Goal: Obtain resource: Obtain resource

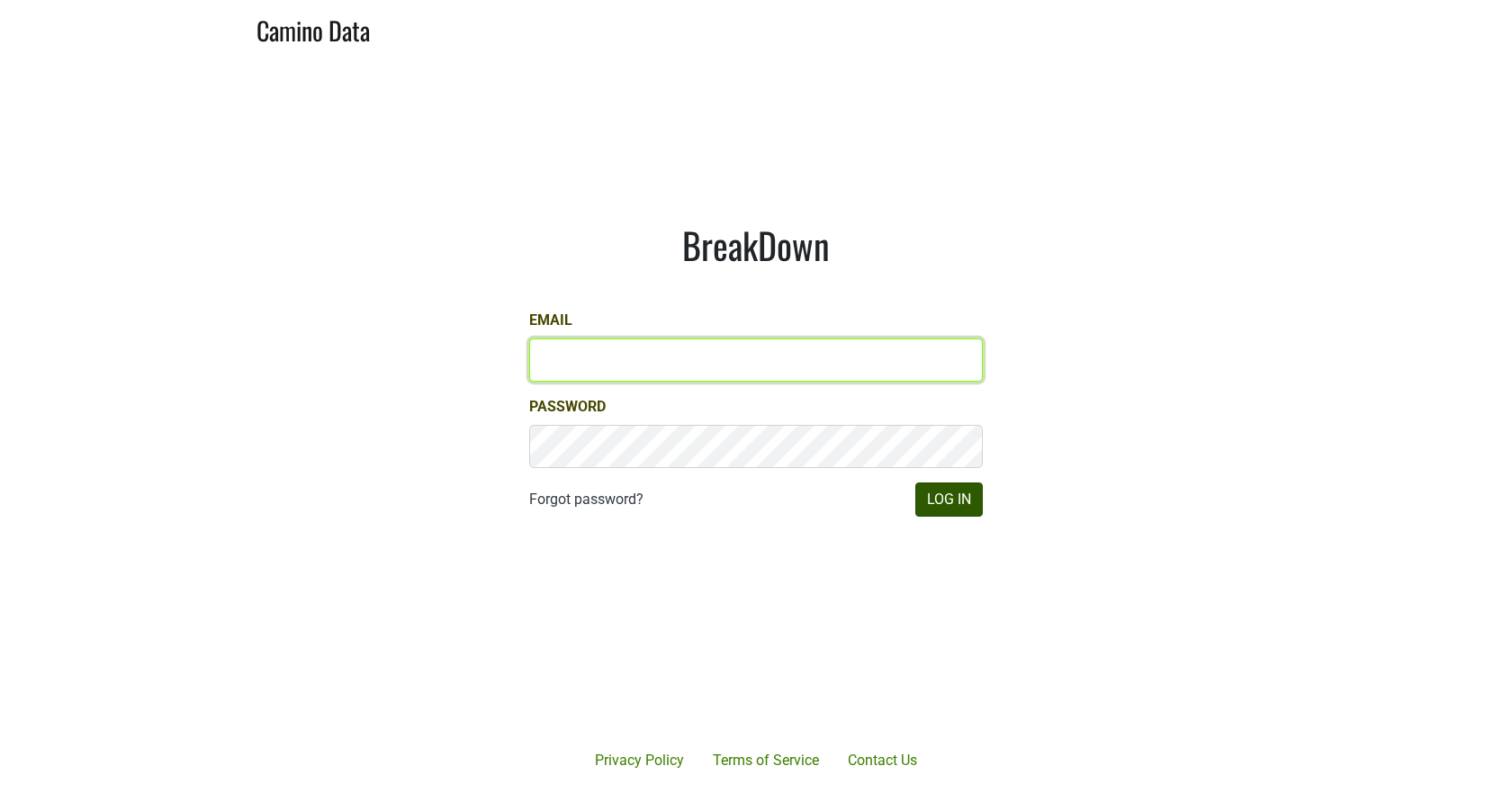
type input "misha@buehlervineyards.com"
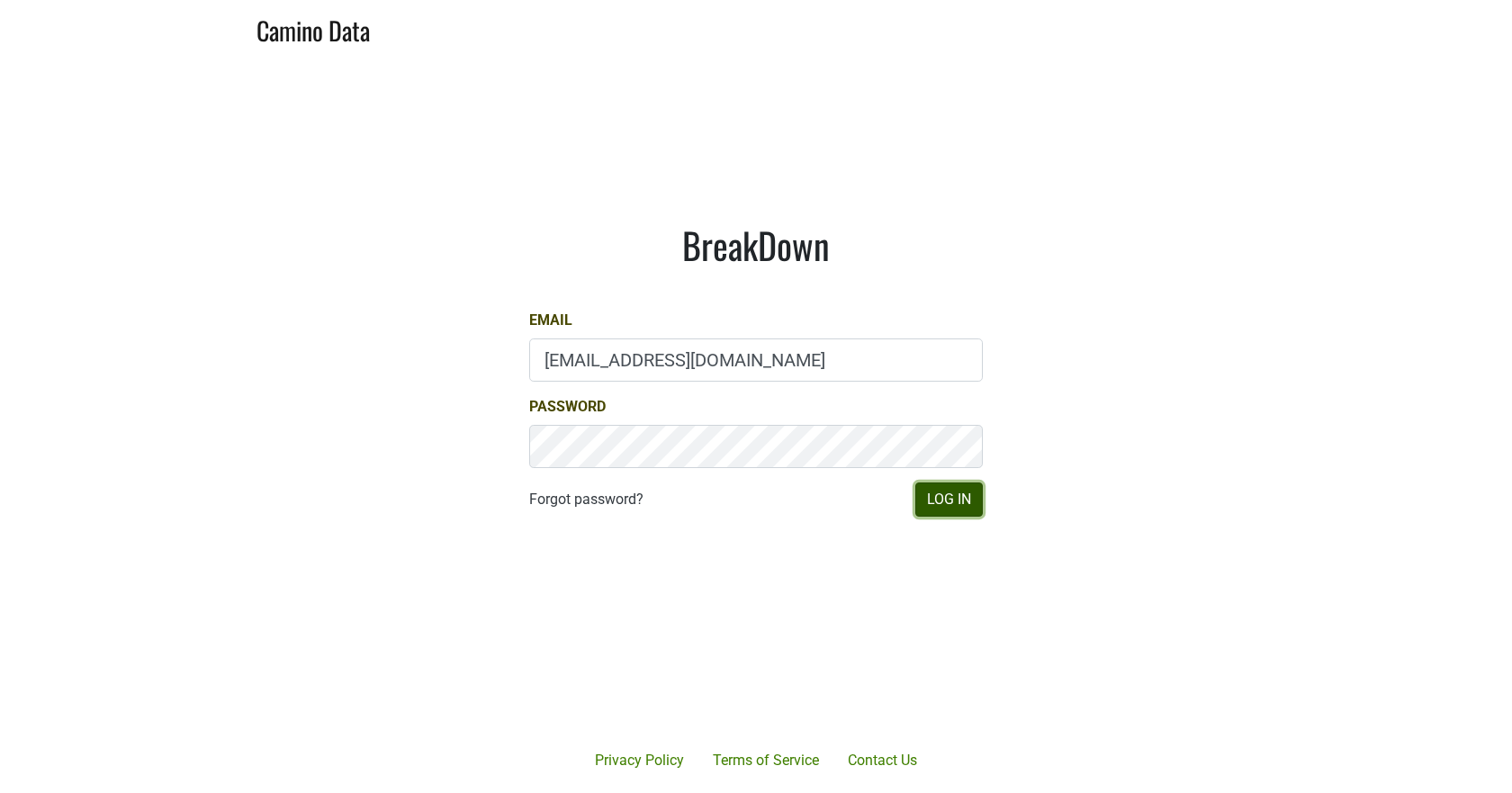
click at [962, 501] on button "Log In" at bounding box center [948, 499] width 68 height 34
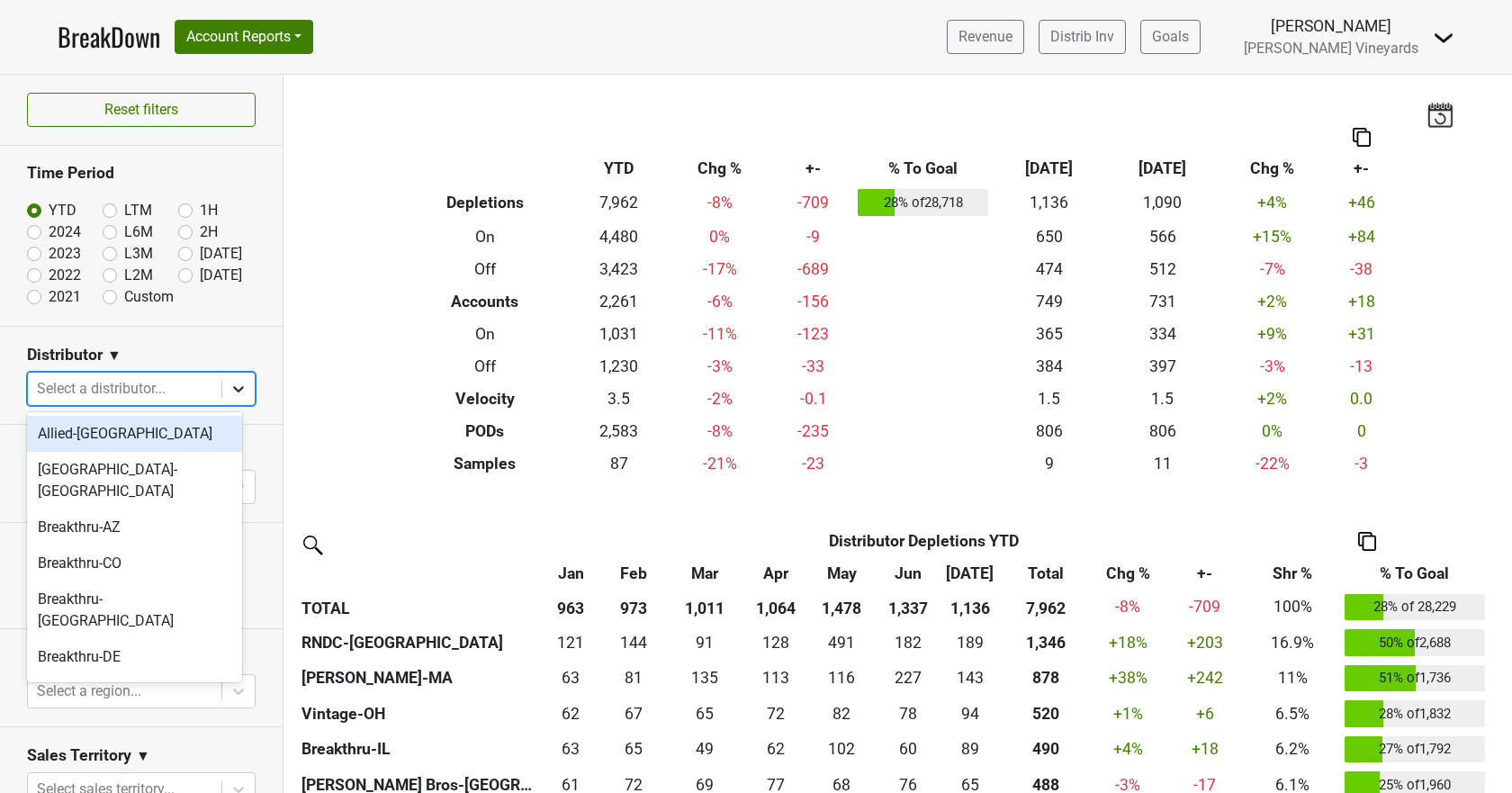
click at [229, 390] on icon at bounding box center [238, 388] width 18 height 18
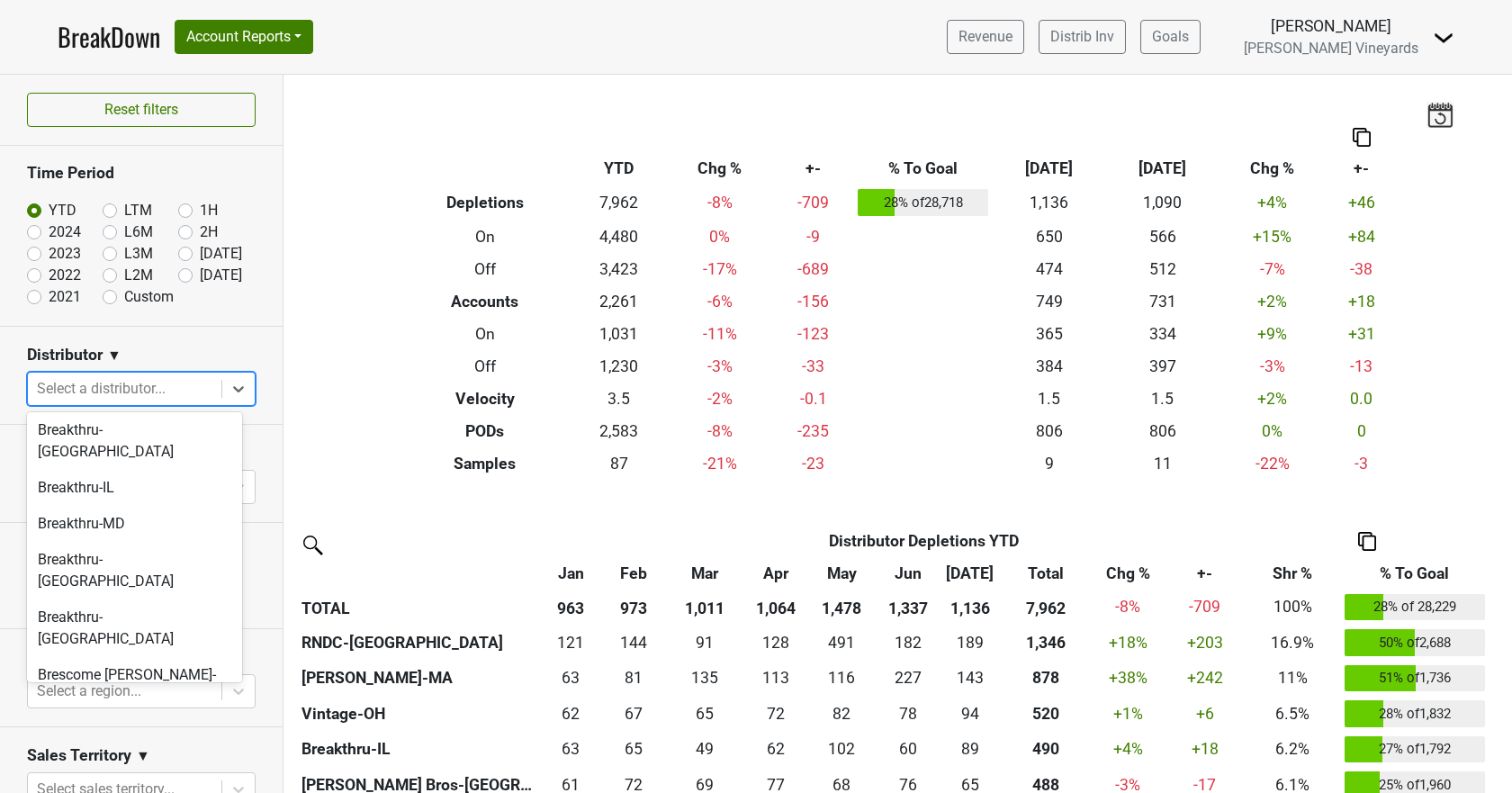
scroll to position [180, 0]
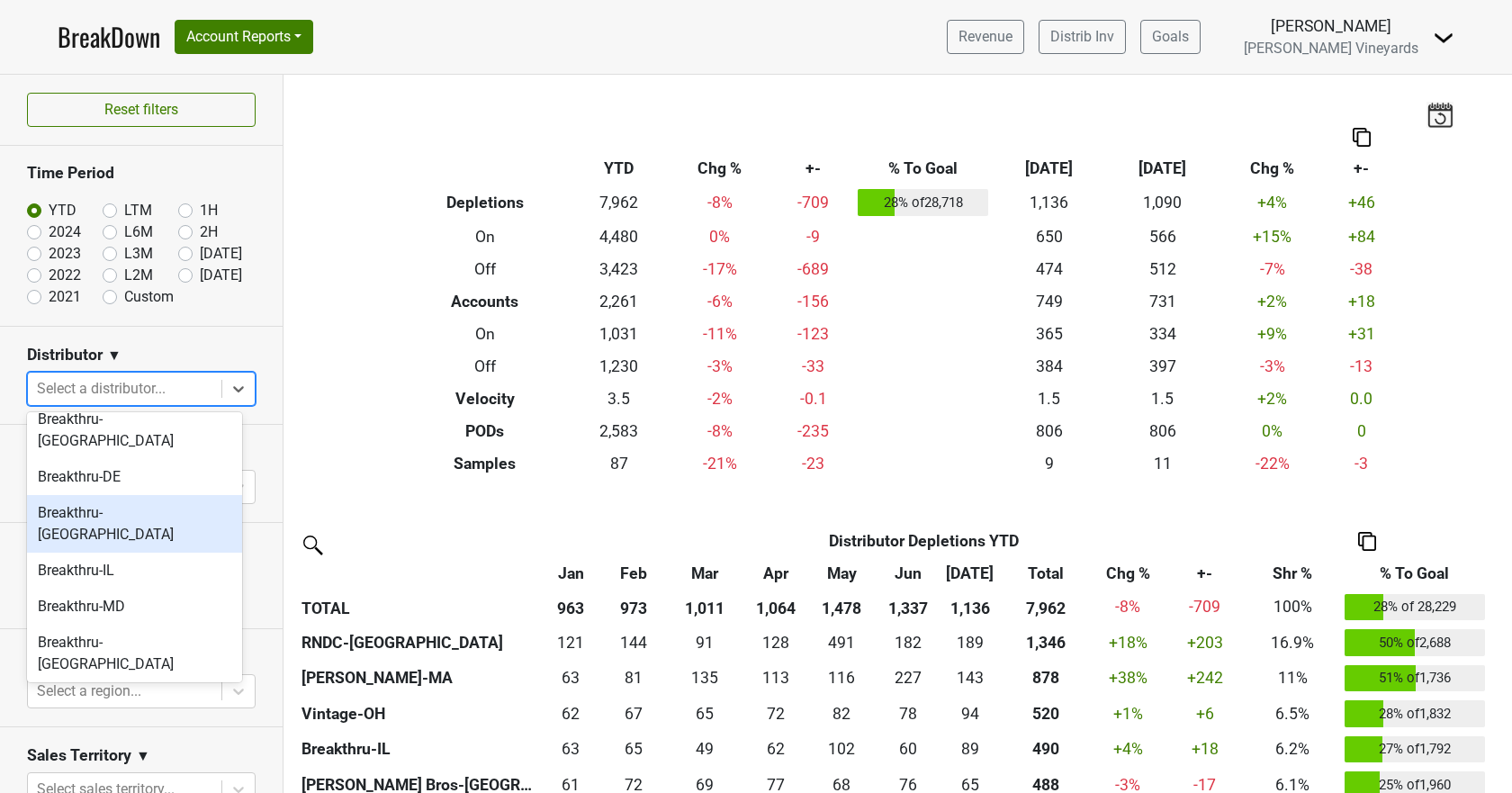
click at [165, 495] on div "Breakthru-[GEOGRAPHIC_DATA]" at bounding box center [134, 523] width 215 height 58
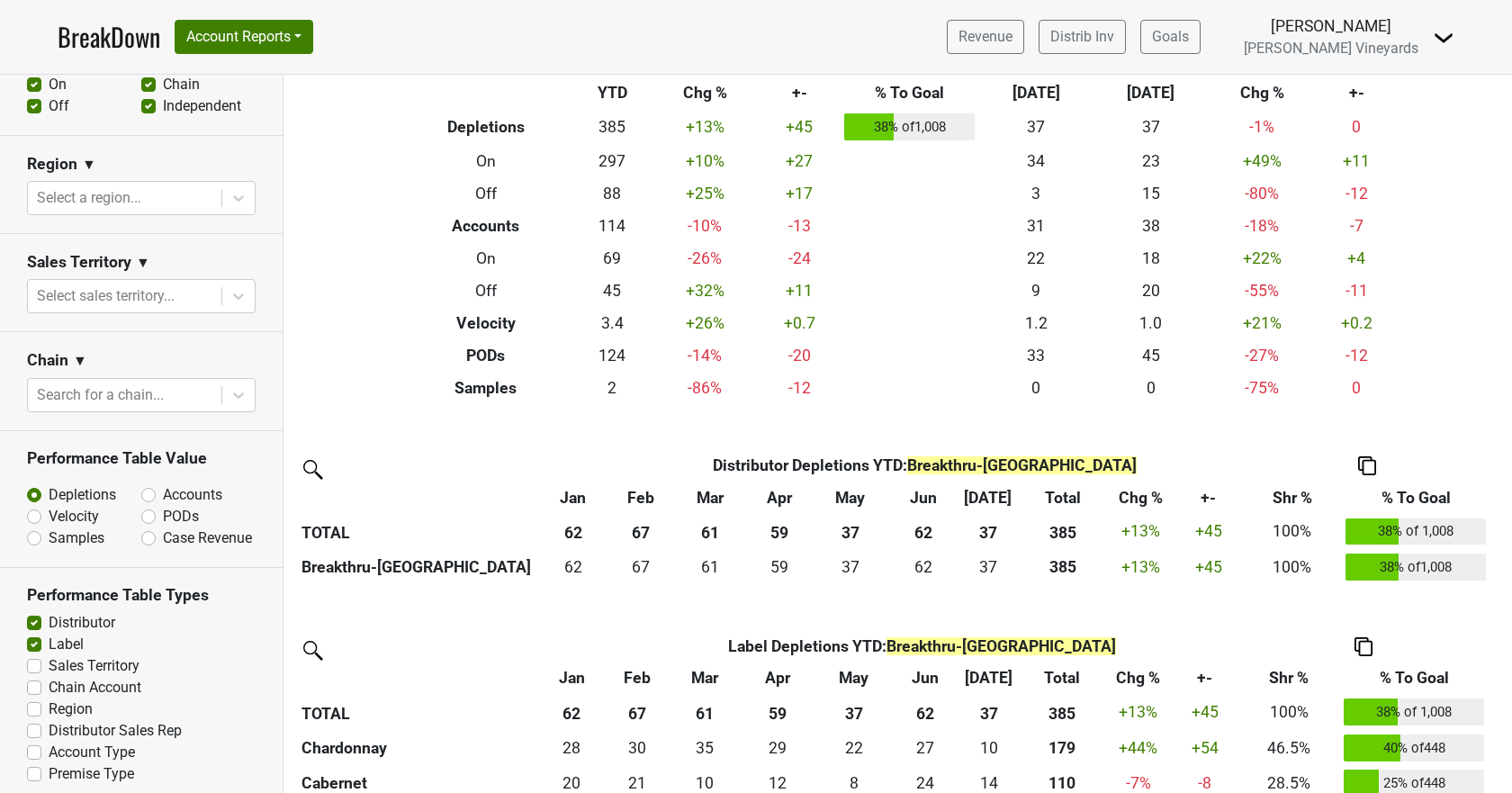
scroll to position [0, 0]
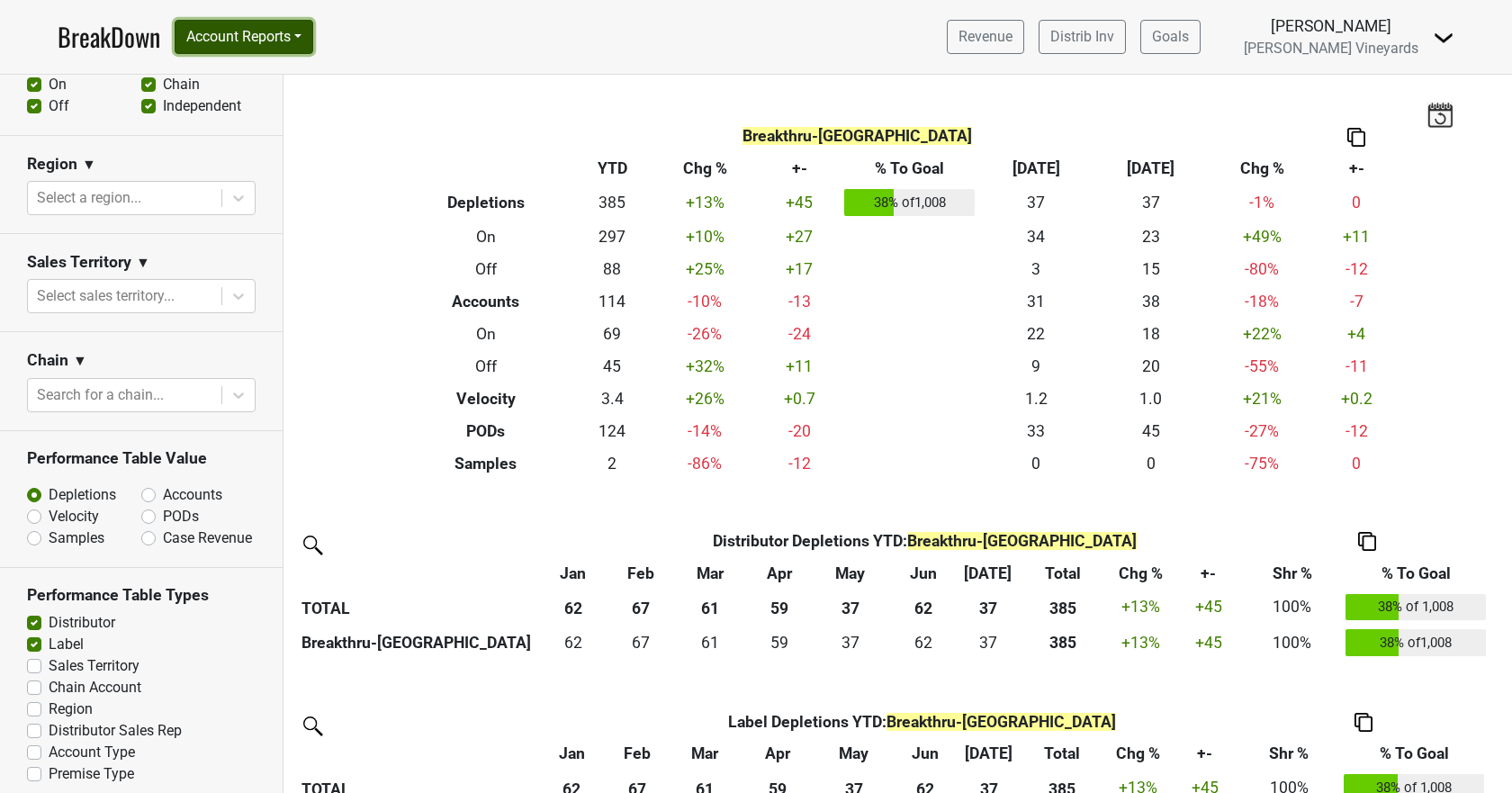
click at [258, 44] on button "Account Reports" at bounding box center [243, 36] width 138 height 34
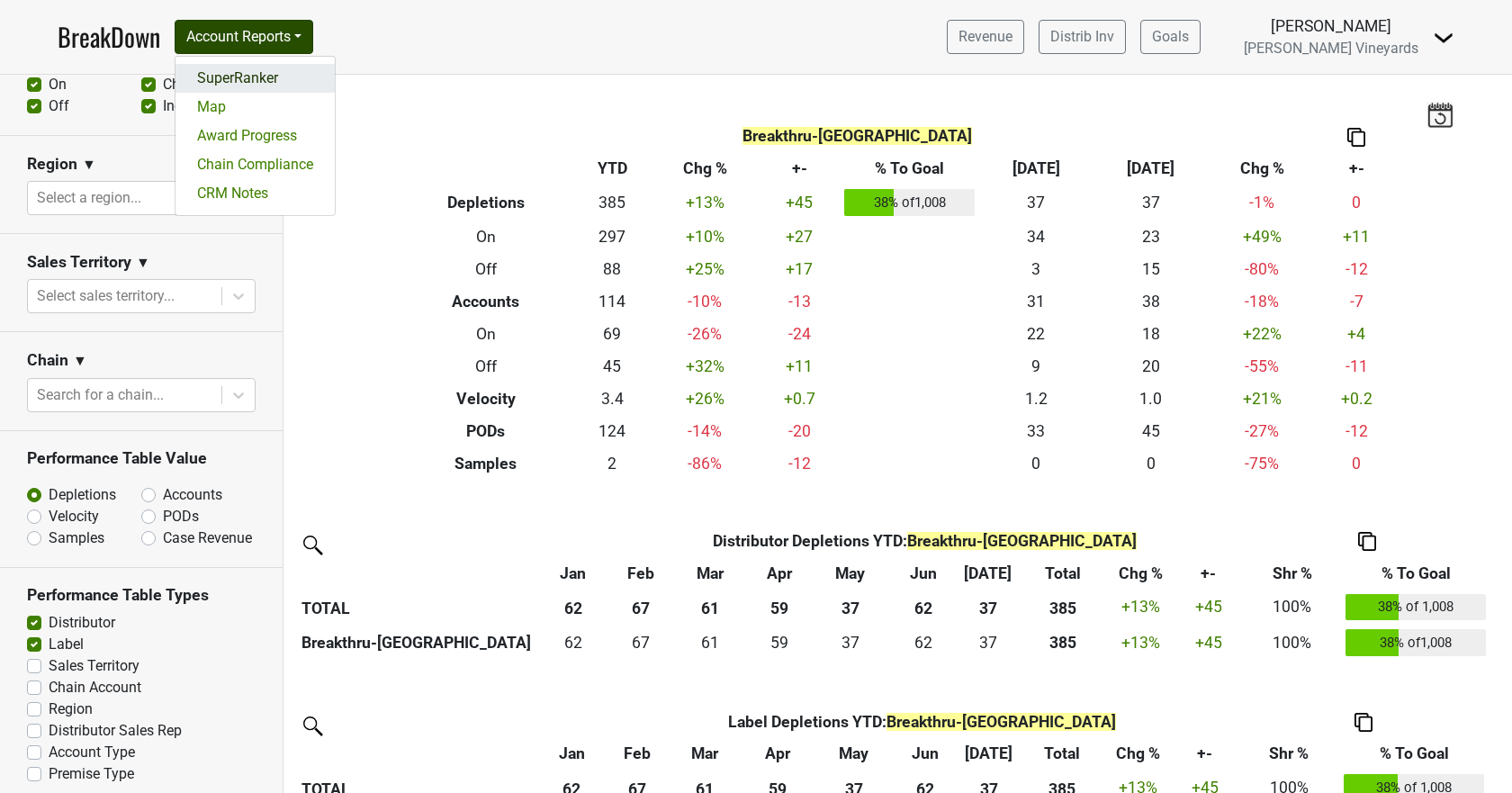
click at [257, 82] on link "SuperRanker" at bounding box center [255, 77] width 159 height 28
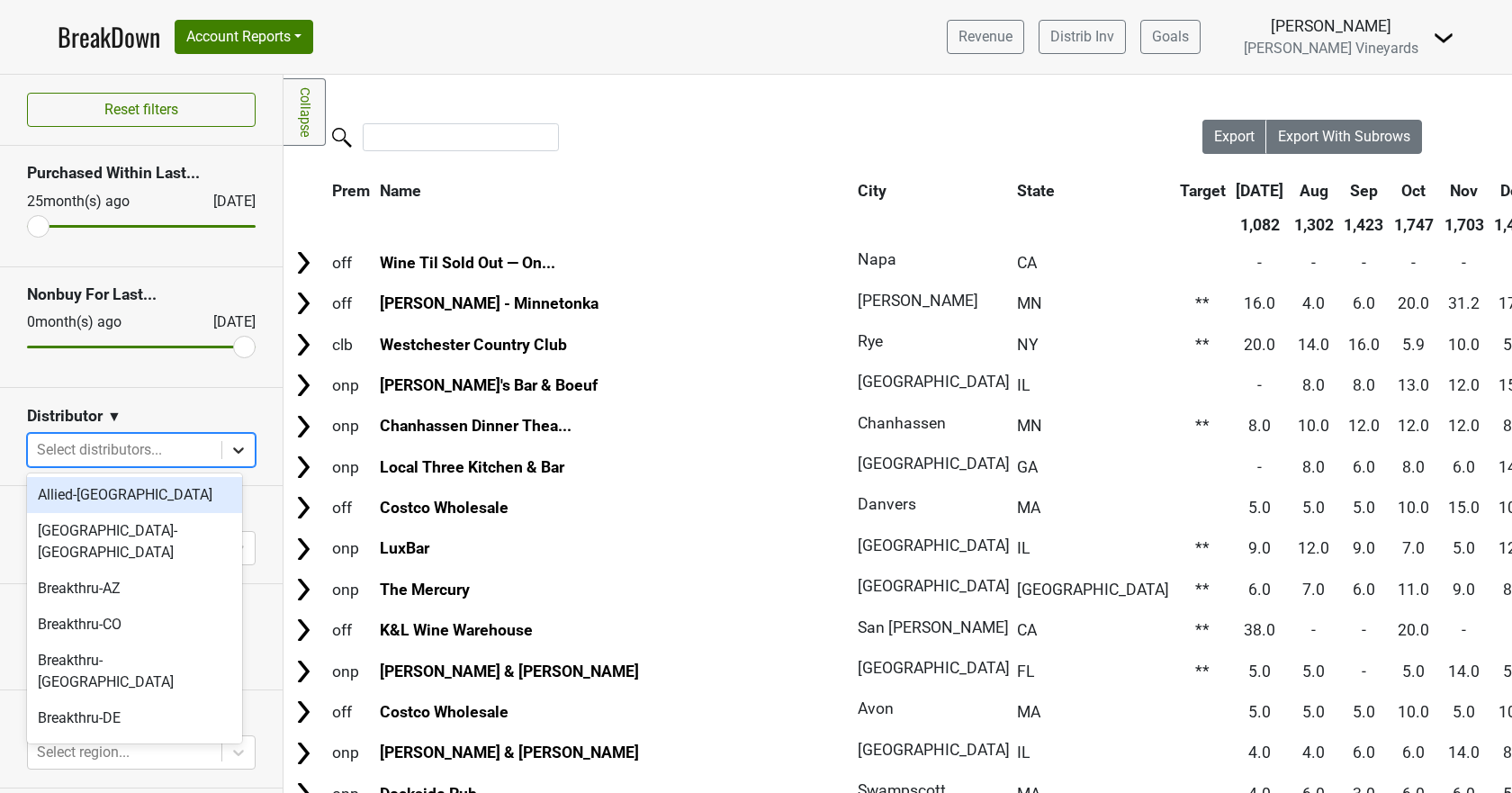
click at [229, 452] on icon at bounding box center [238, 450] width 18 height 18
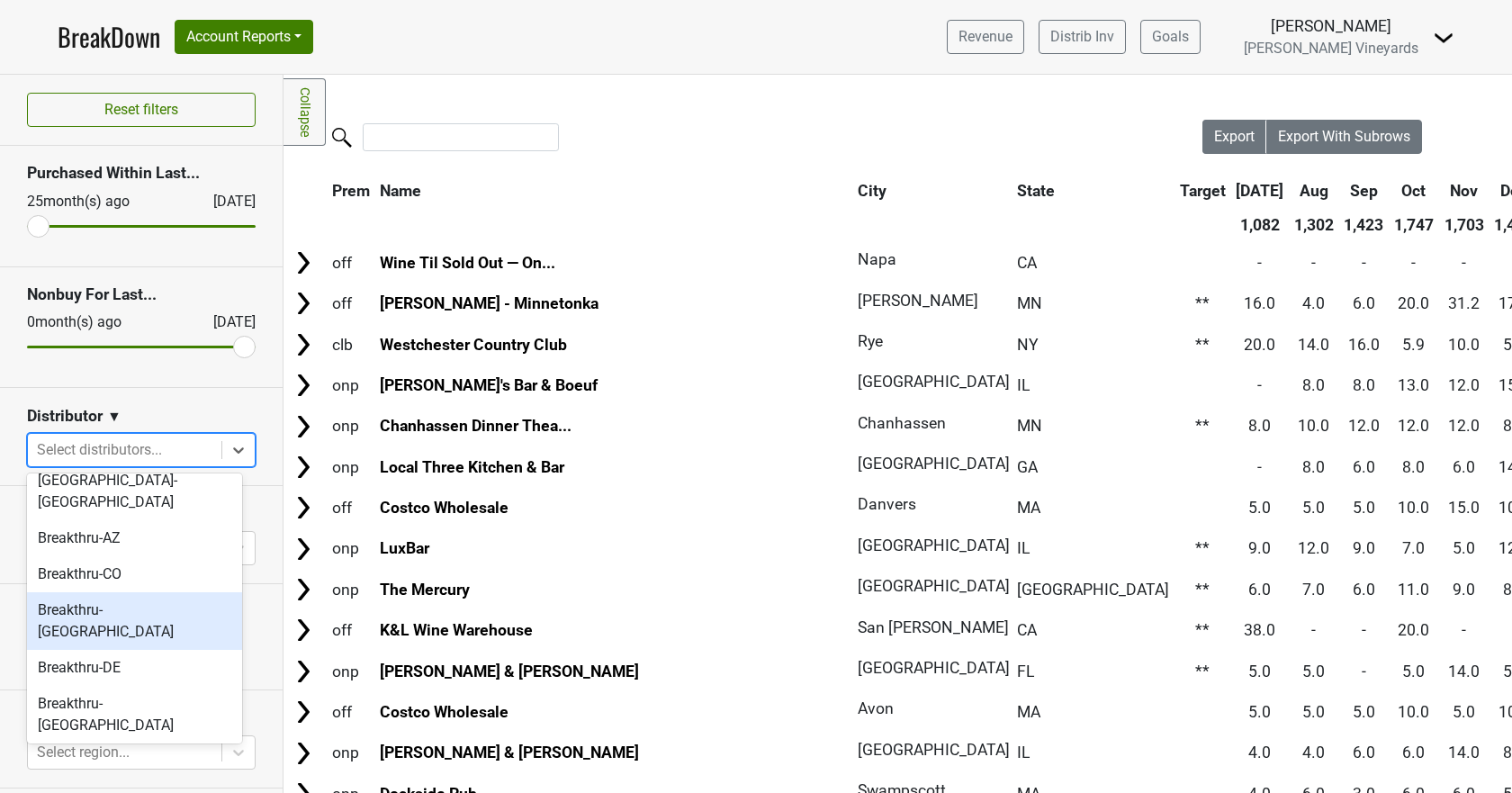
scroll to position [90, 0]
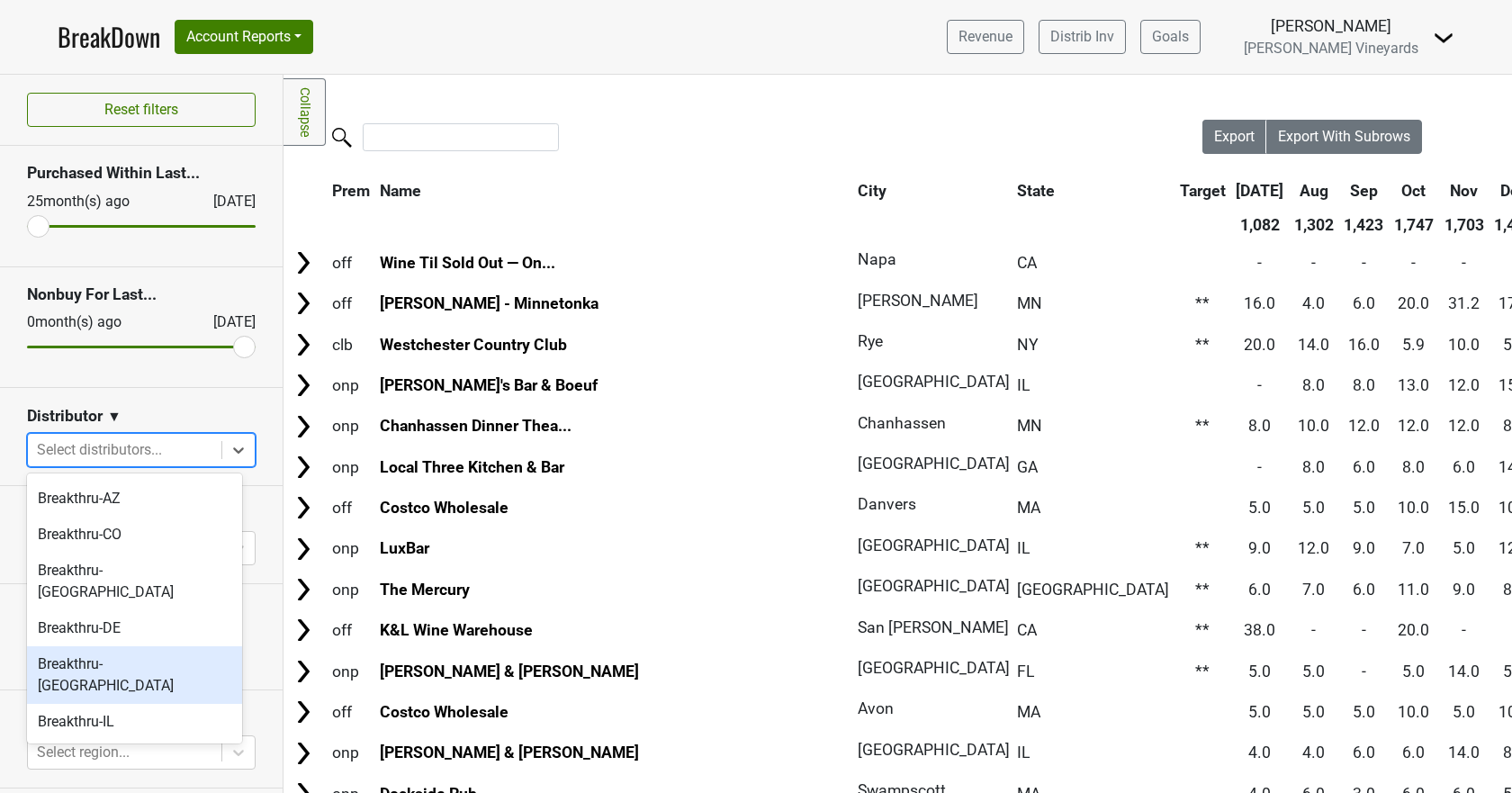
click at [137, 646] on div "Breakthru-[GEOGRAPHIC_DATA]" at bounding box center [134, 674] width 215 height 58
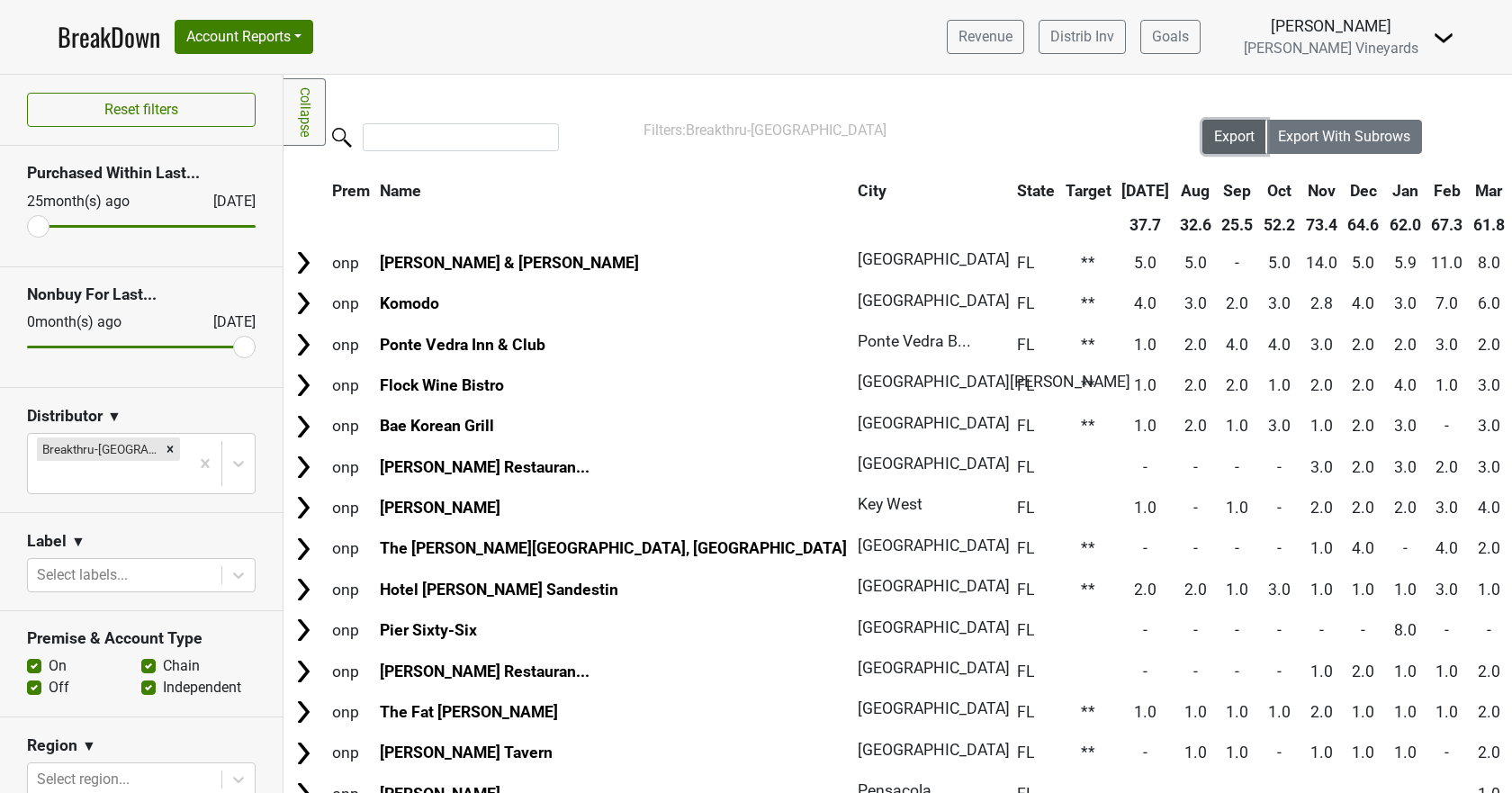
click at [1214, 137] on span "Export" at bounding box center [1234, 135] width 40 height 17
drag, startPoint x: 1347, startPoint y: 10, endPoint x: 243, endPoint y: 30, distance: 1104.2
click at [243, 30] on button "Account Reports" at bounding box center [243, 36] width 138 height 34
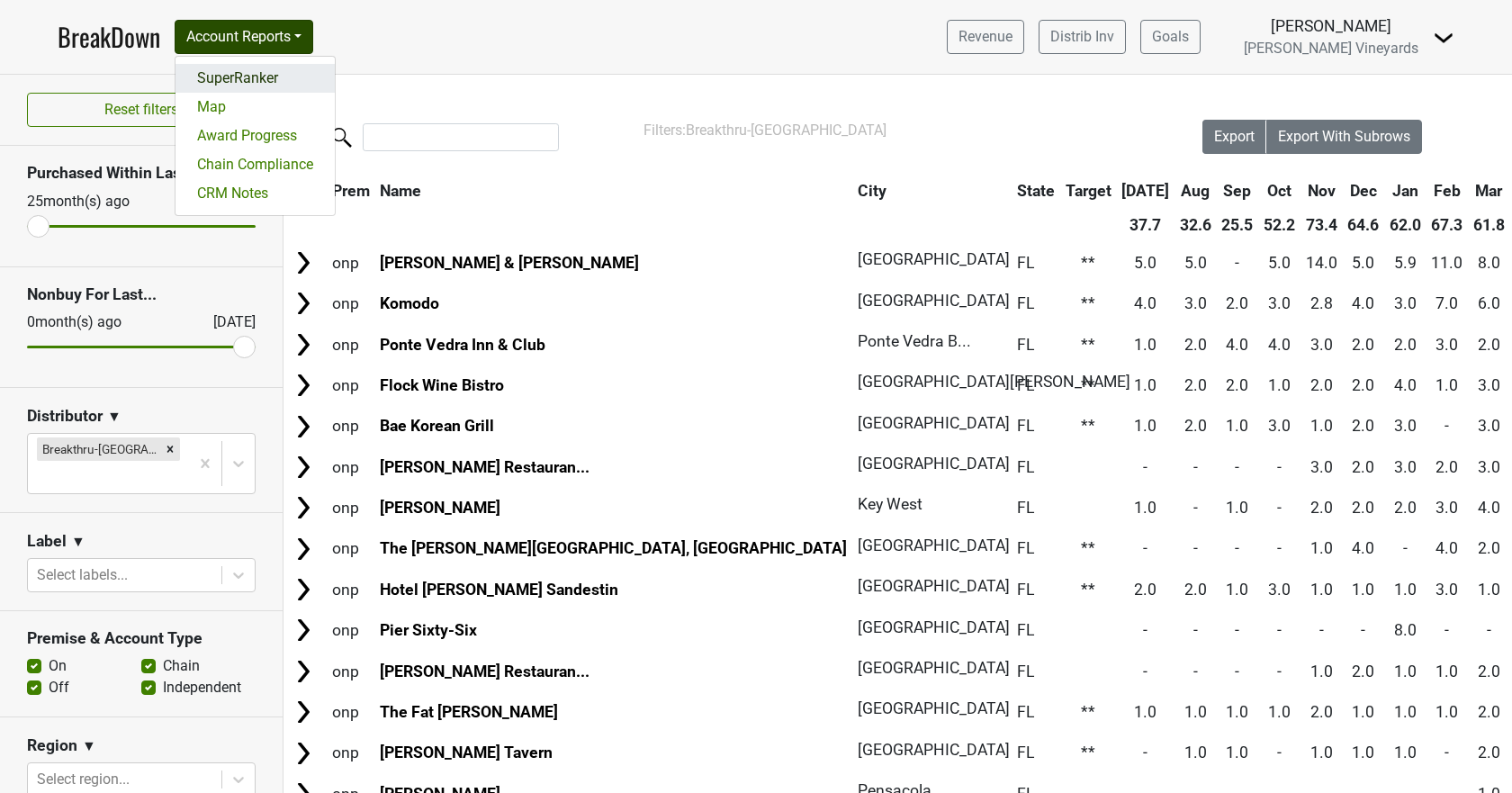
click at [235, 75] on link "SuperRanker" at bounding box center [255, 77] width 159 height 28
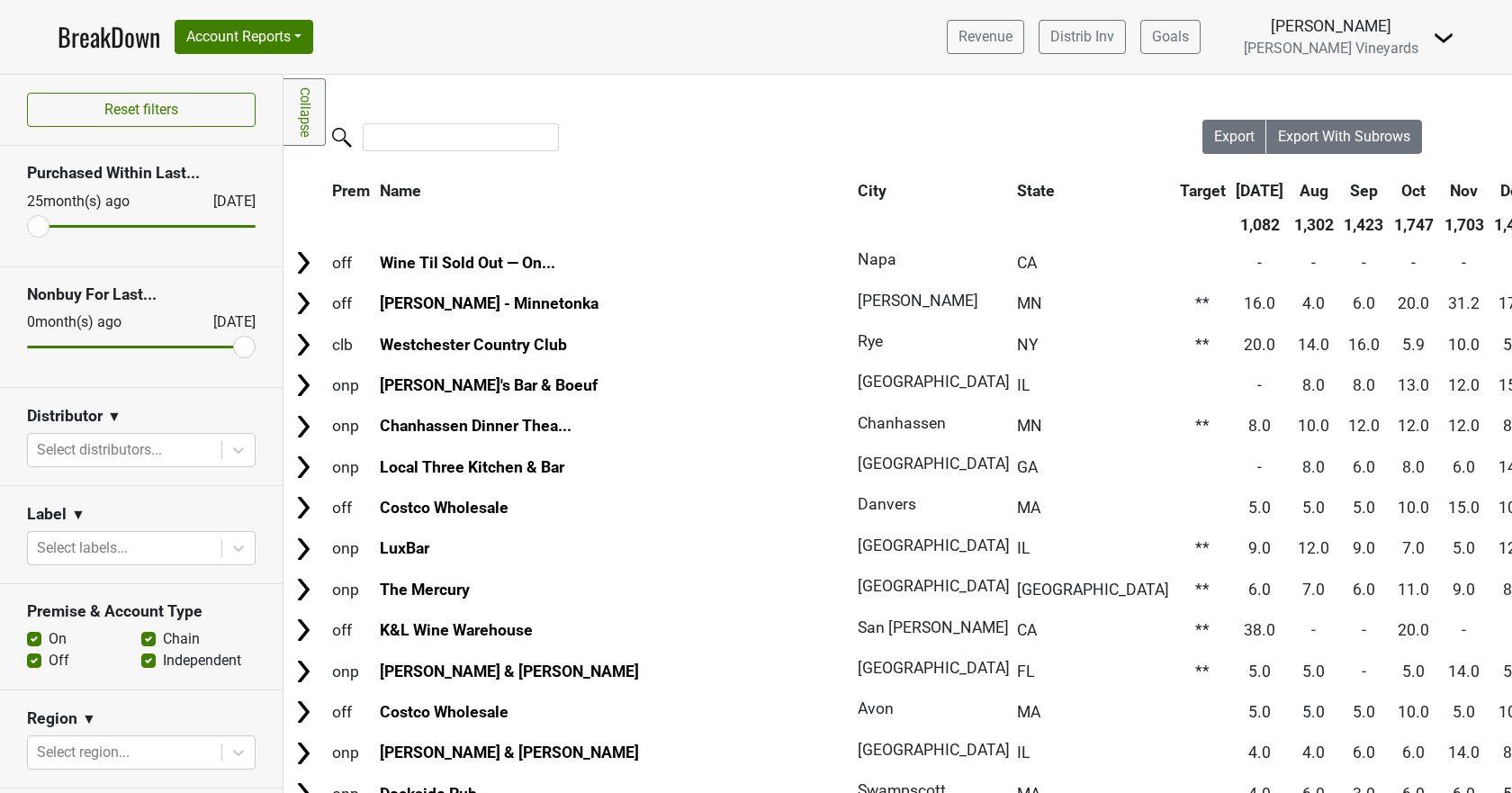
click at [142, 37] on link "BreakDown" at bounding box center [109, 36] width 103 height 38
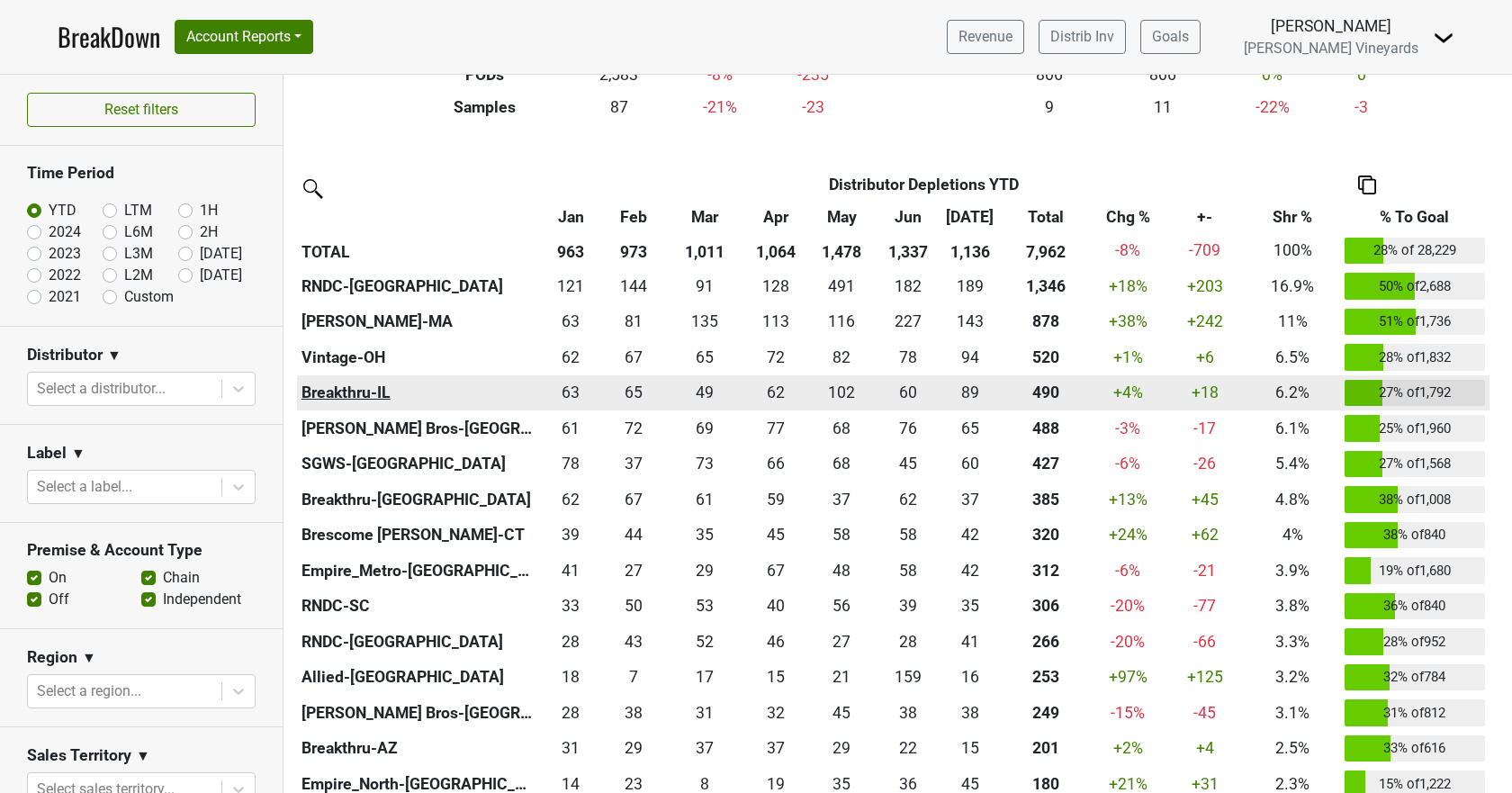
scroll to position [360, 0]
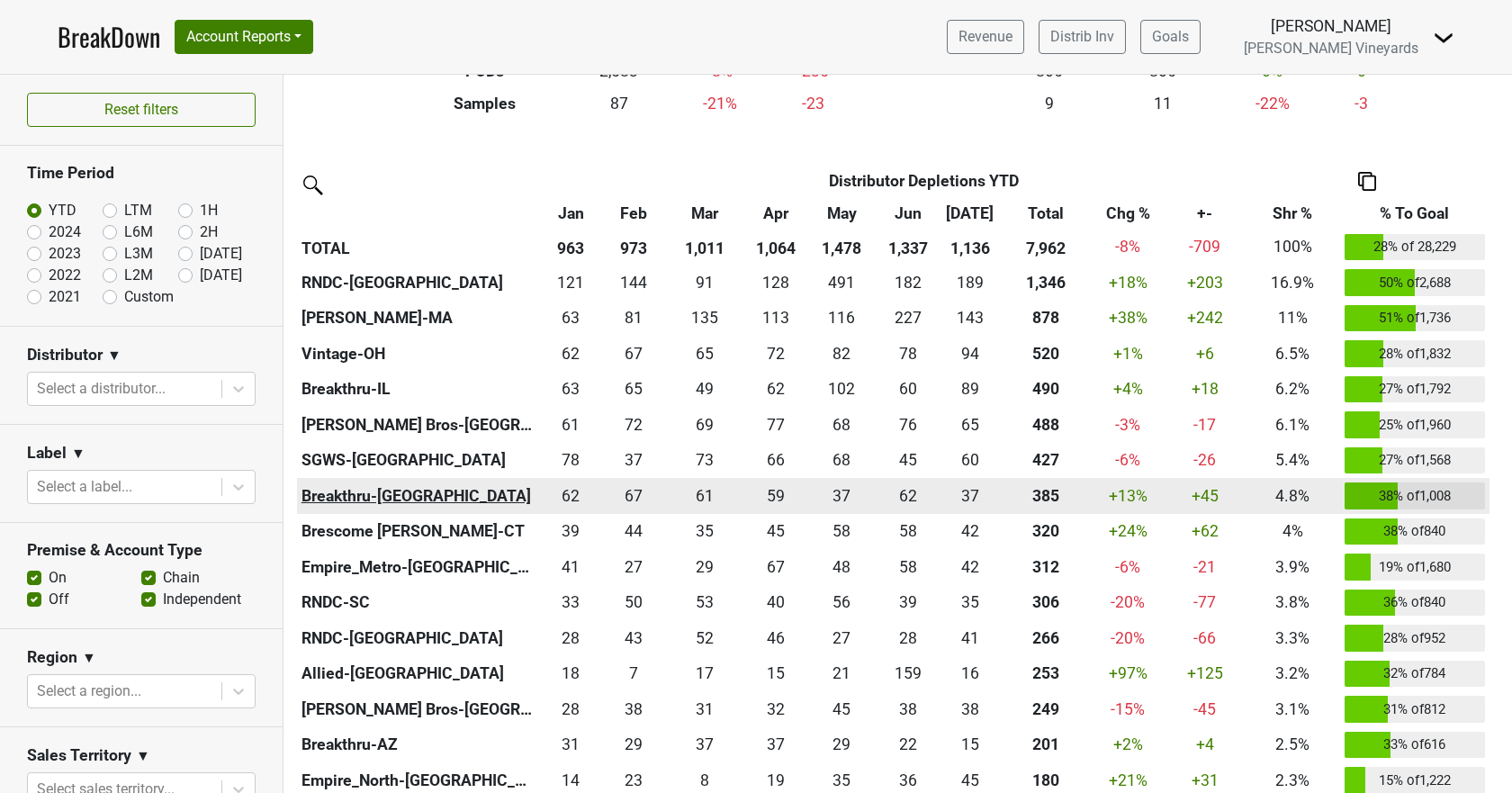
click at [331, 496] on th "Breakthru-[GEOGRAPHIC_DATA]" at bounding box center [419, 495] width 243 height 36
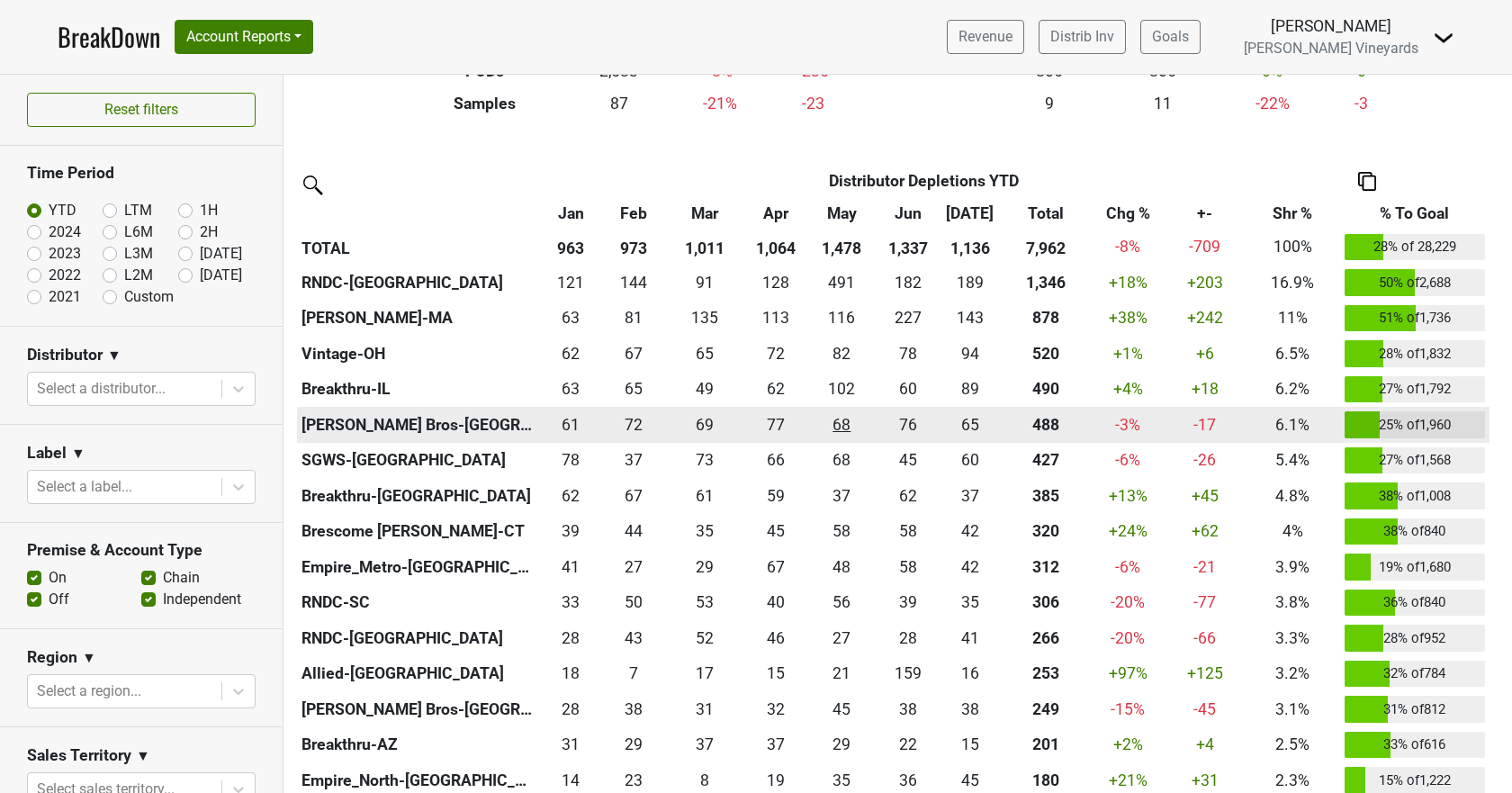
scroll to position [0, 0]
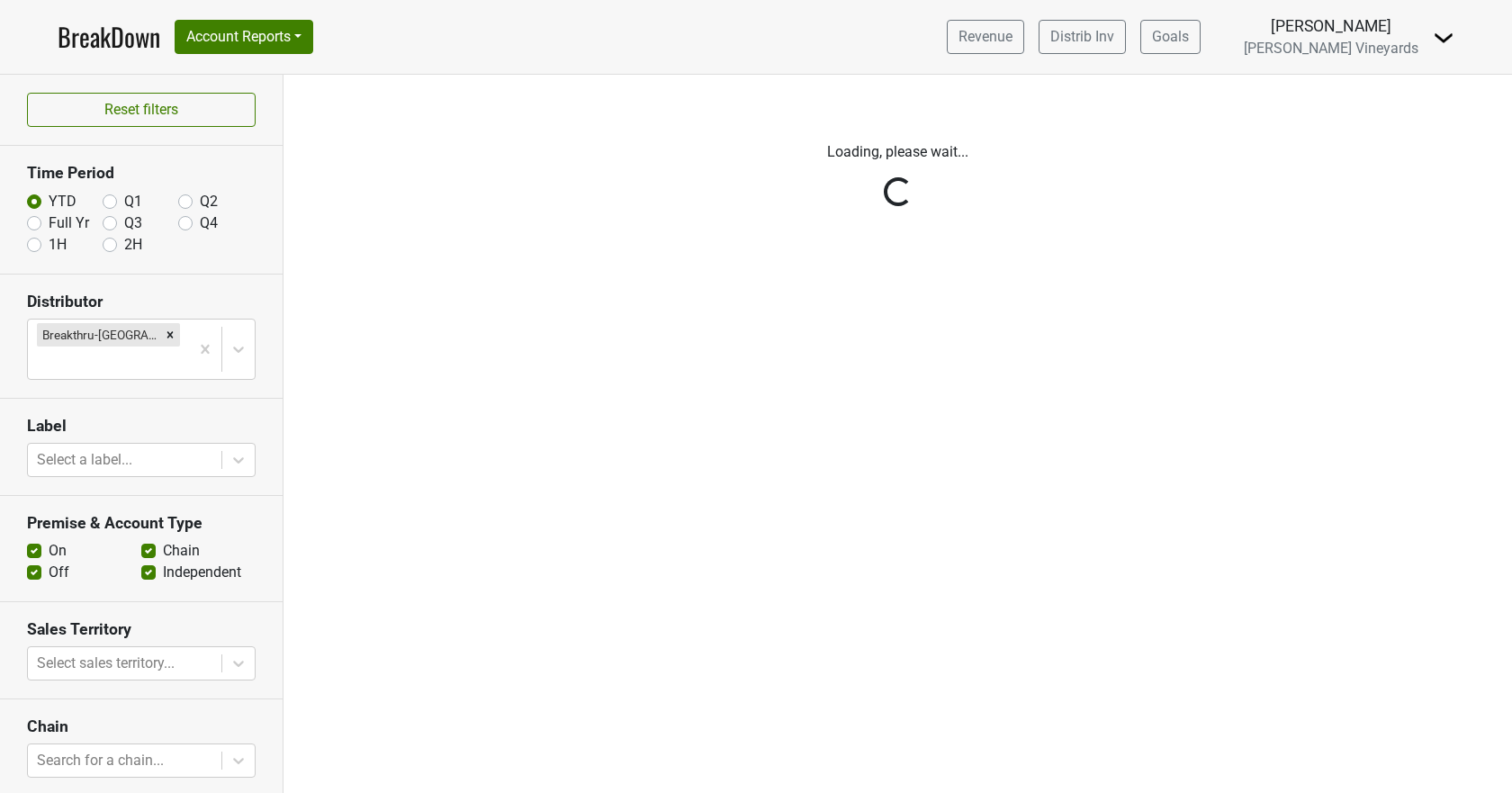
scroll to position [154, 0]
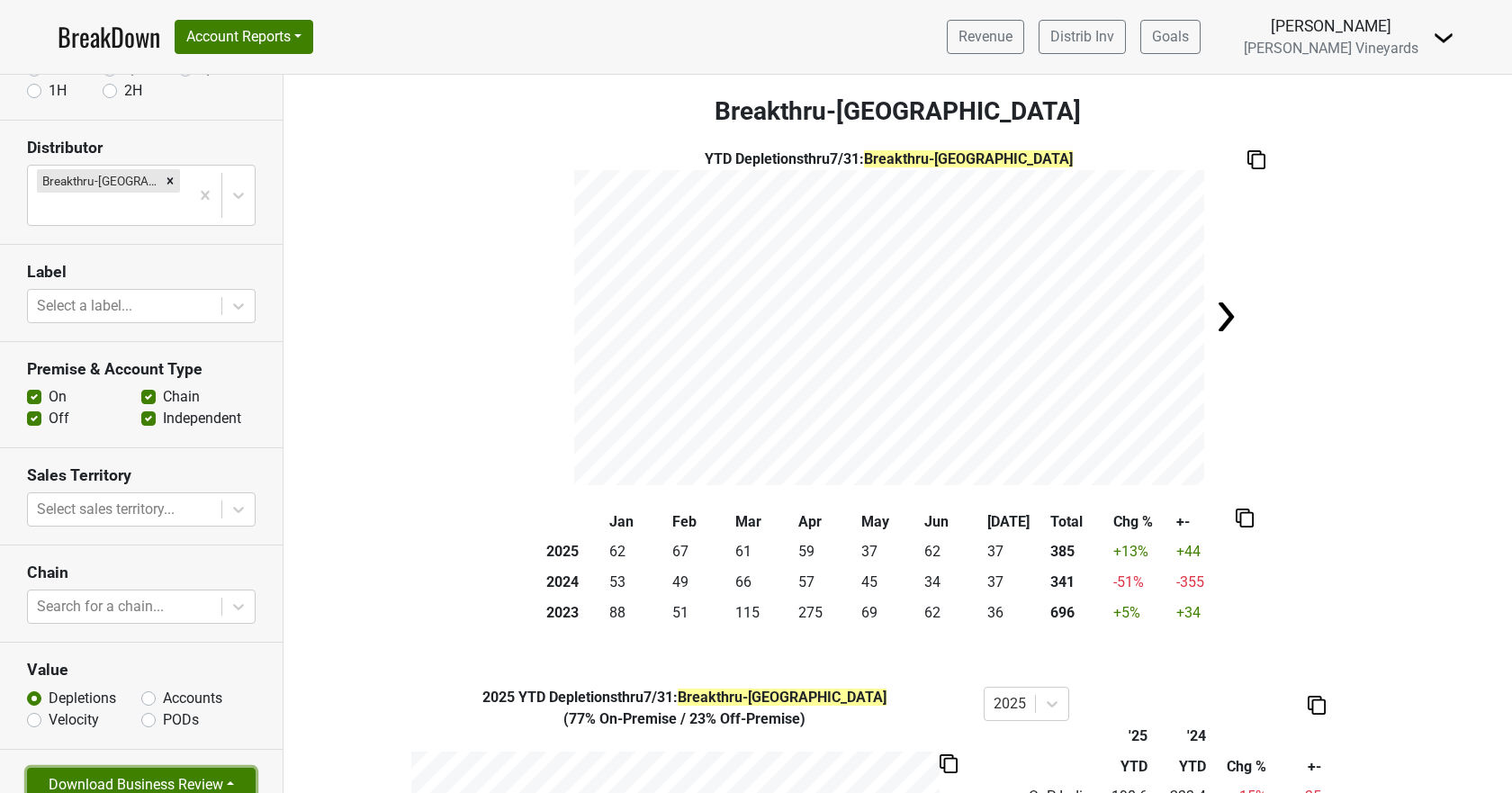
click at [97, 768] on button "Download Business Review" at bounding box center [141, 784] width 228 height 34
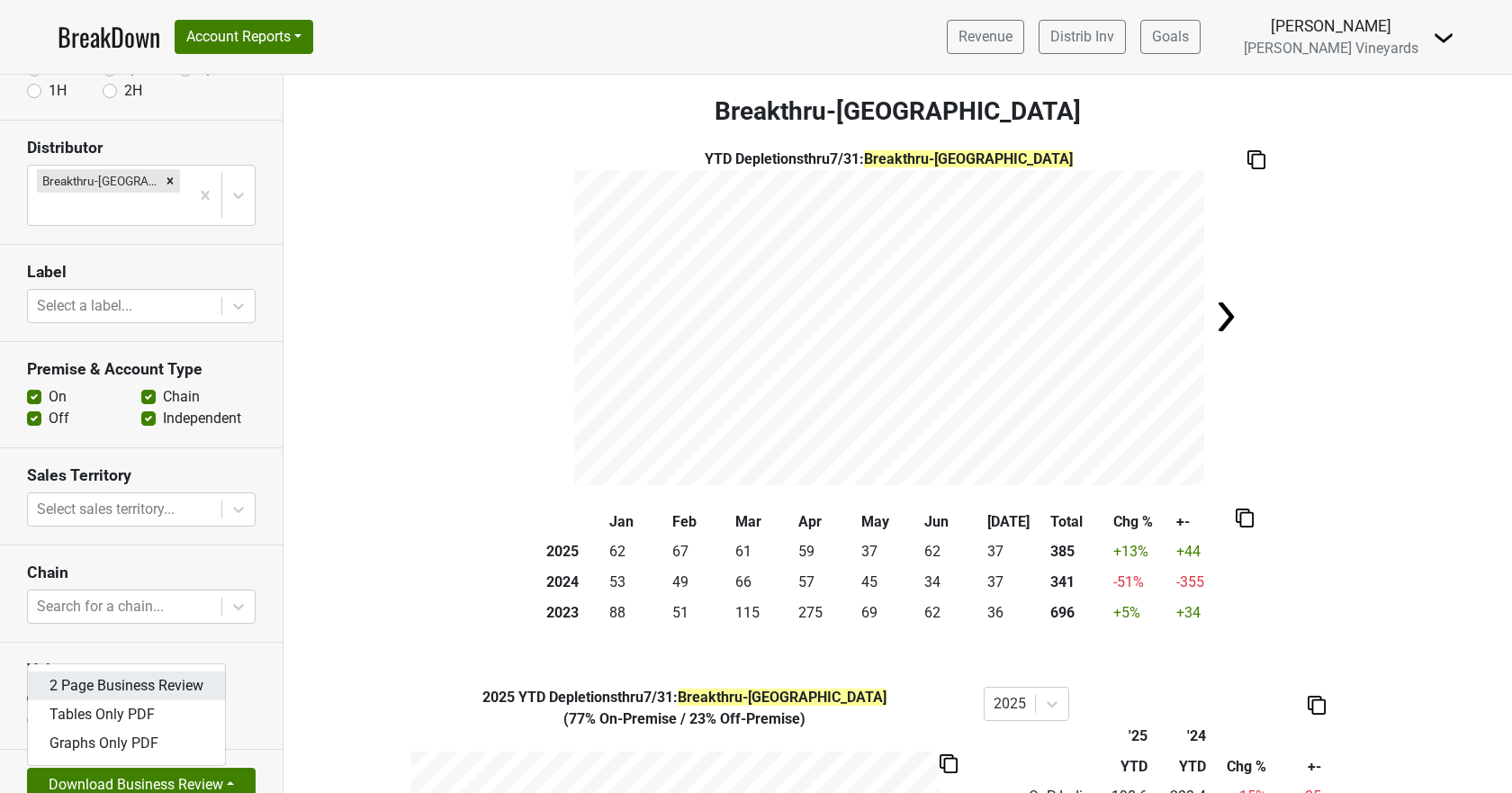
click at [115, 671] on link "2 Page Business Review" at bounding box center [126, 685] width 197 height 28
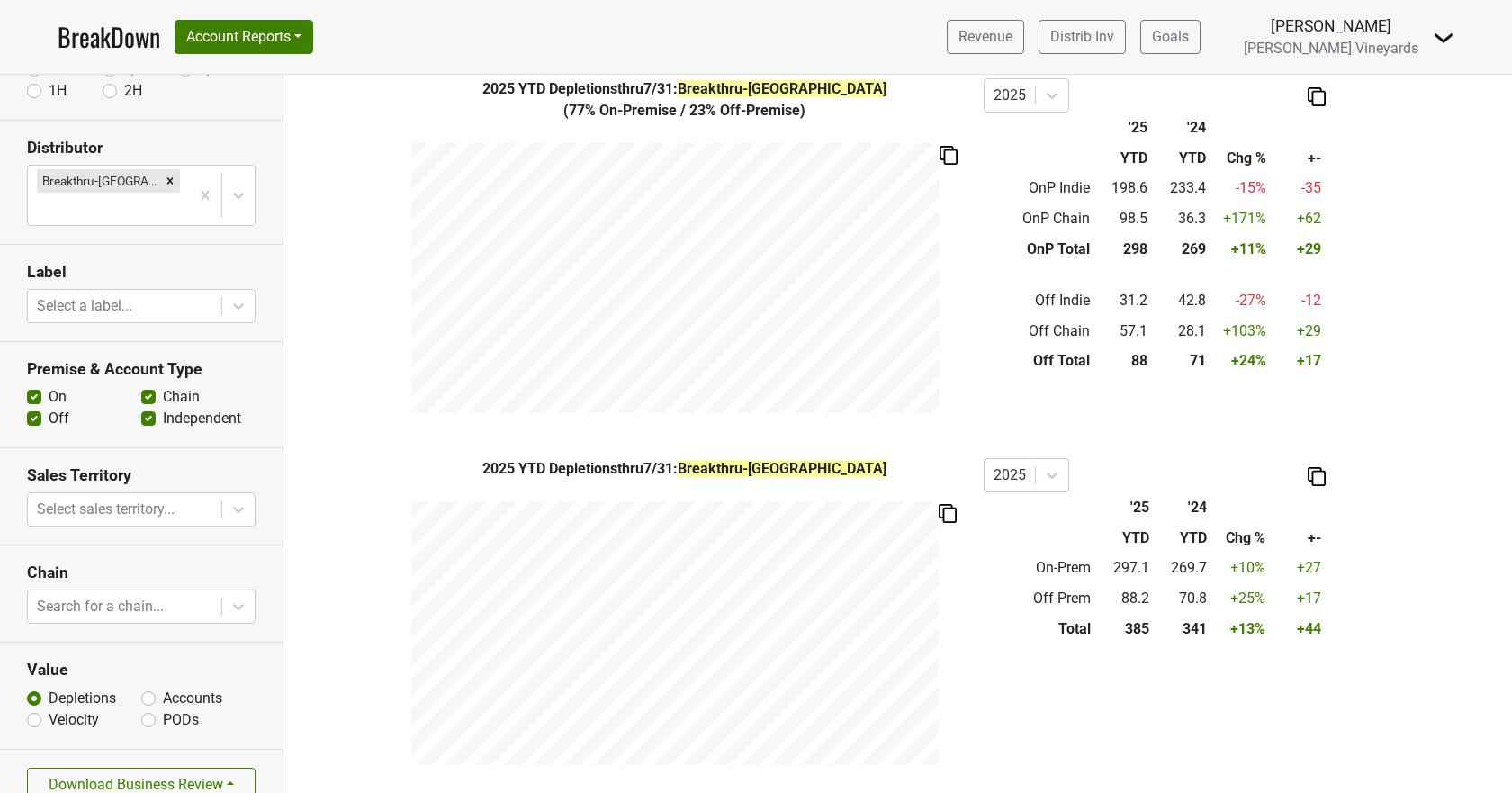
scroll to position [159, 0]
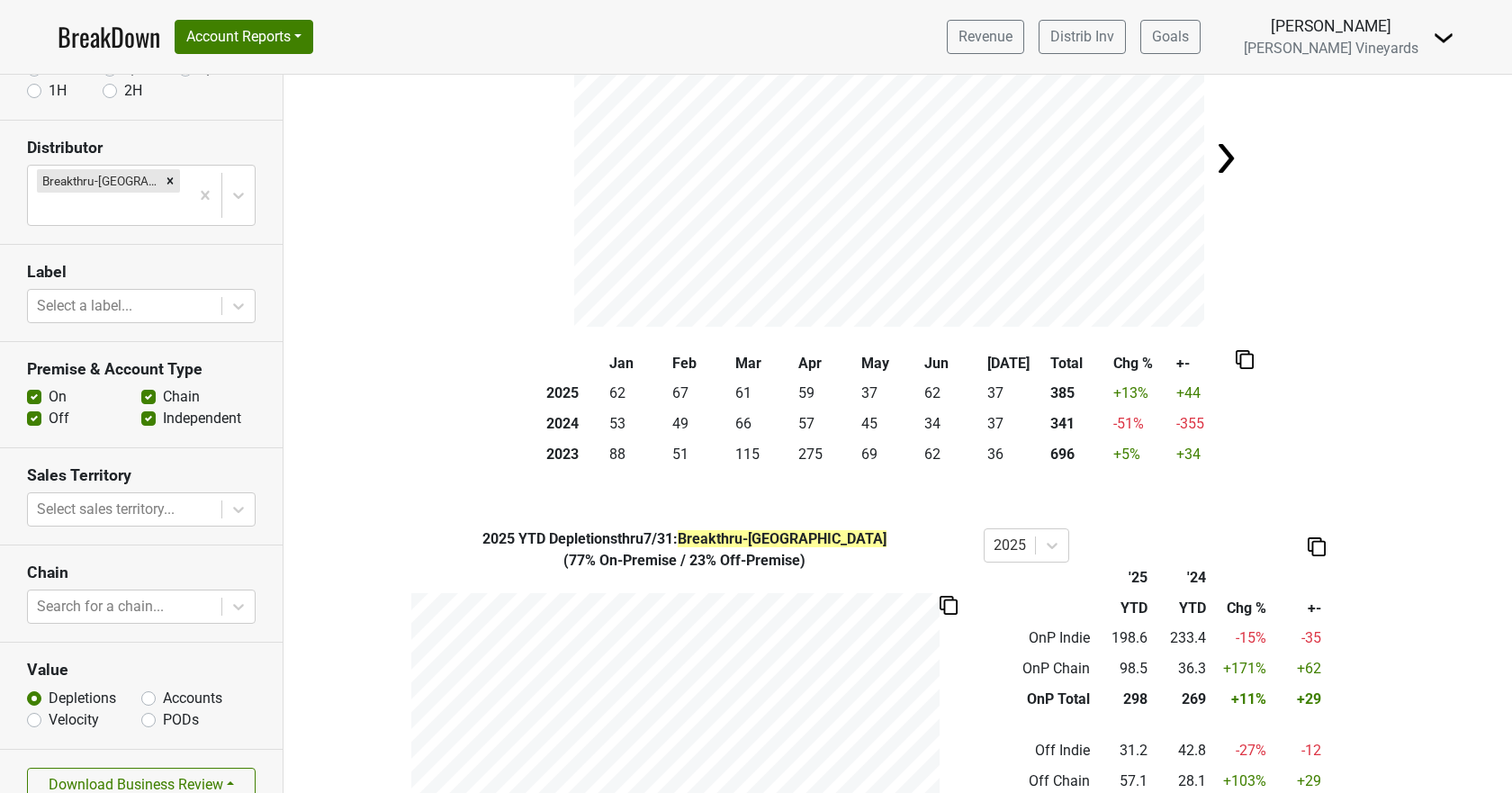
click at [98, 39] on link "BreakDown" at bounding box center [109, 36] width 103 height 38
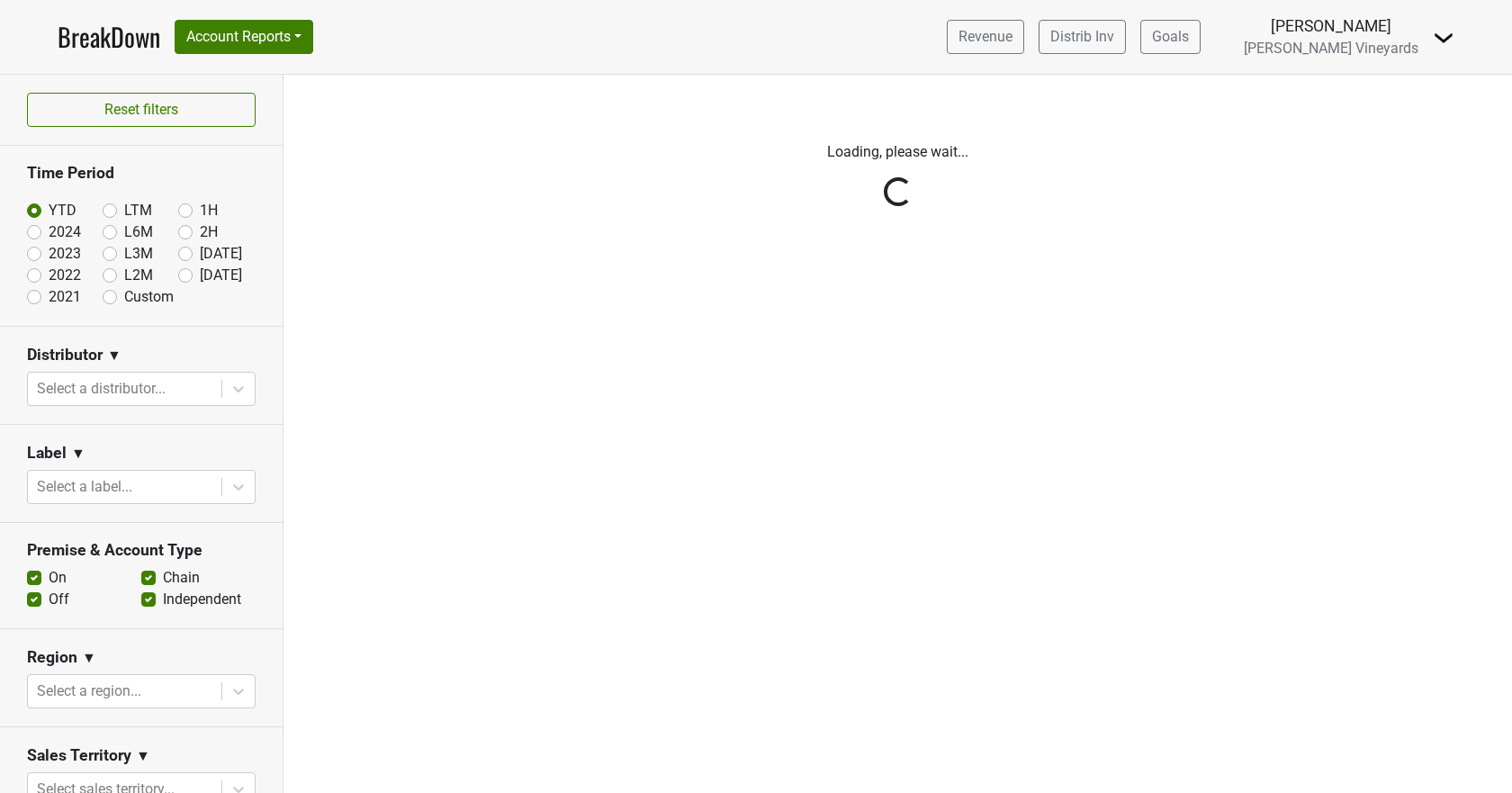
click at [230, 395] on div "Reset filters Time Period YTD LTM 1H 2024 L6M 2H 2023 L3M [DATE] '25 2022 L2M A…" at bounding box center [141, 433] width 283 height 718
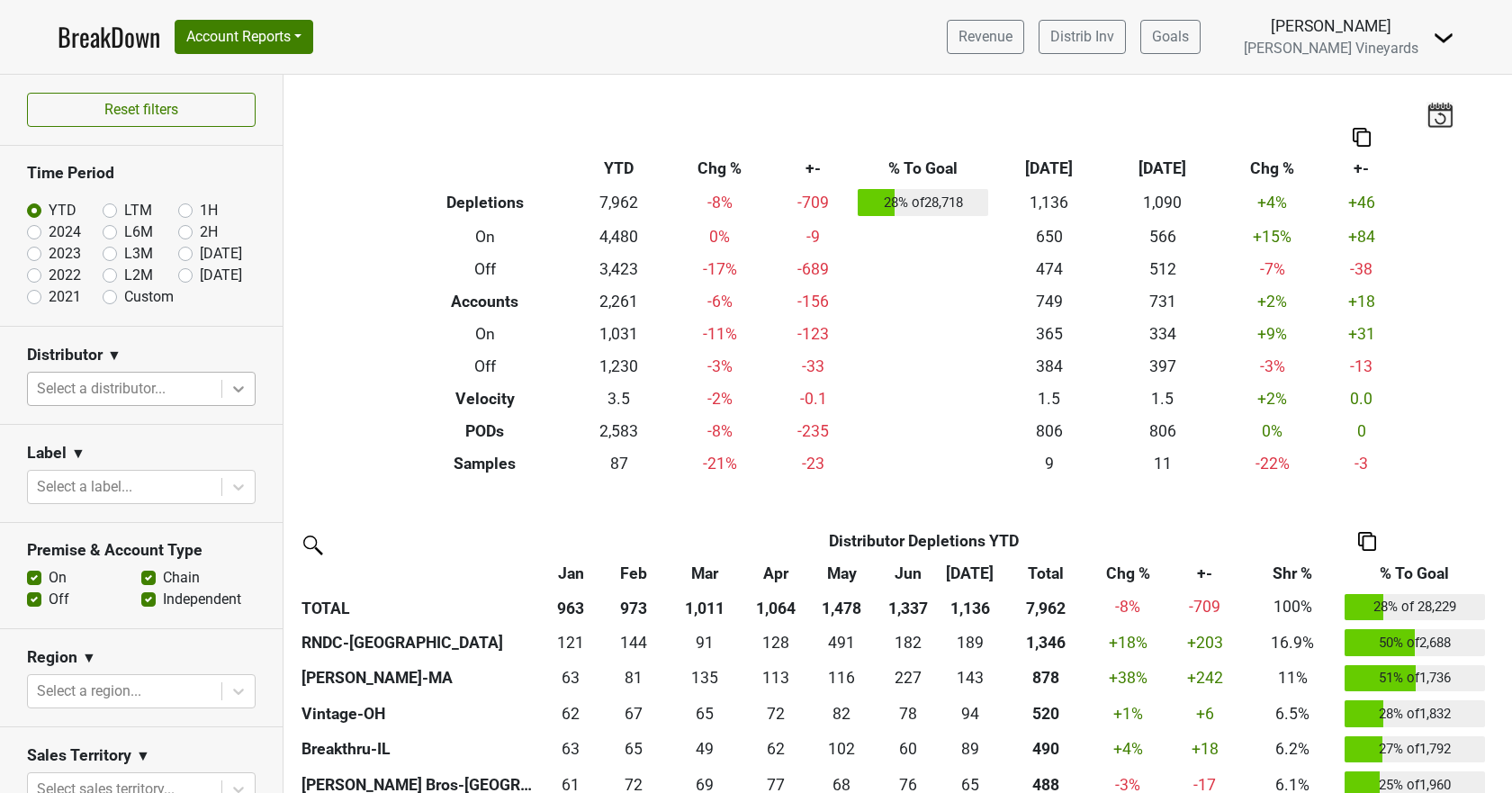
click at [229, 389] on icon at bounding box center [238, 388] width 18 height 18
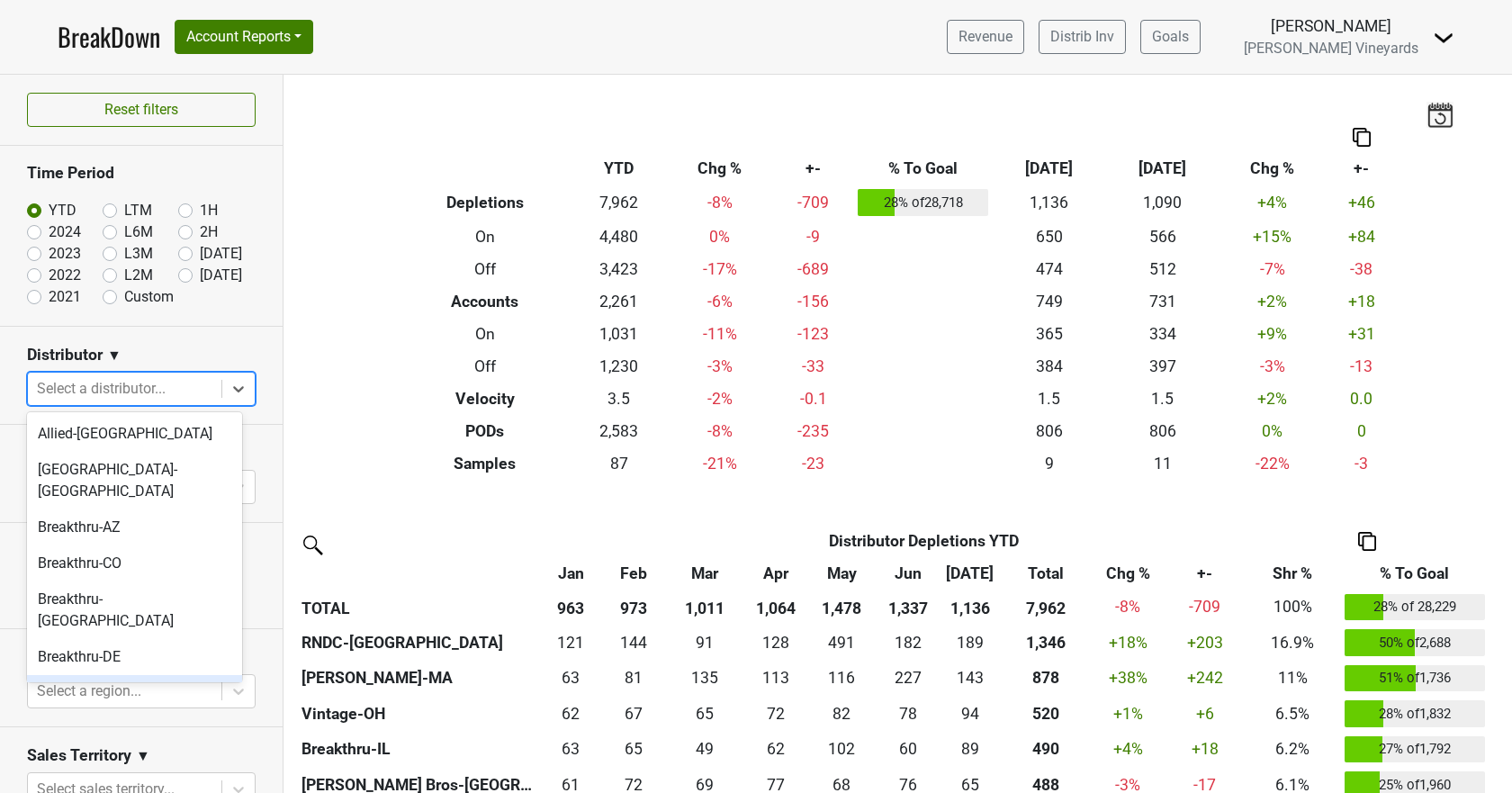
click at [143, 674] on div "Breakthru-[GEOGRAPHIC_DATA]" at bounding box center [134, 703] width 215 height 58
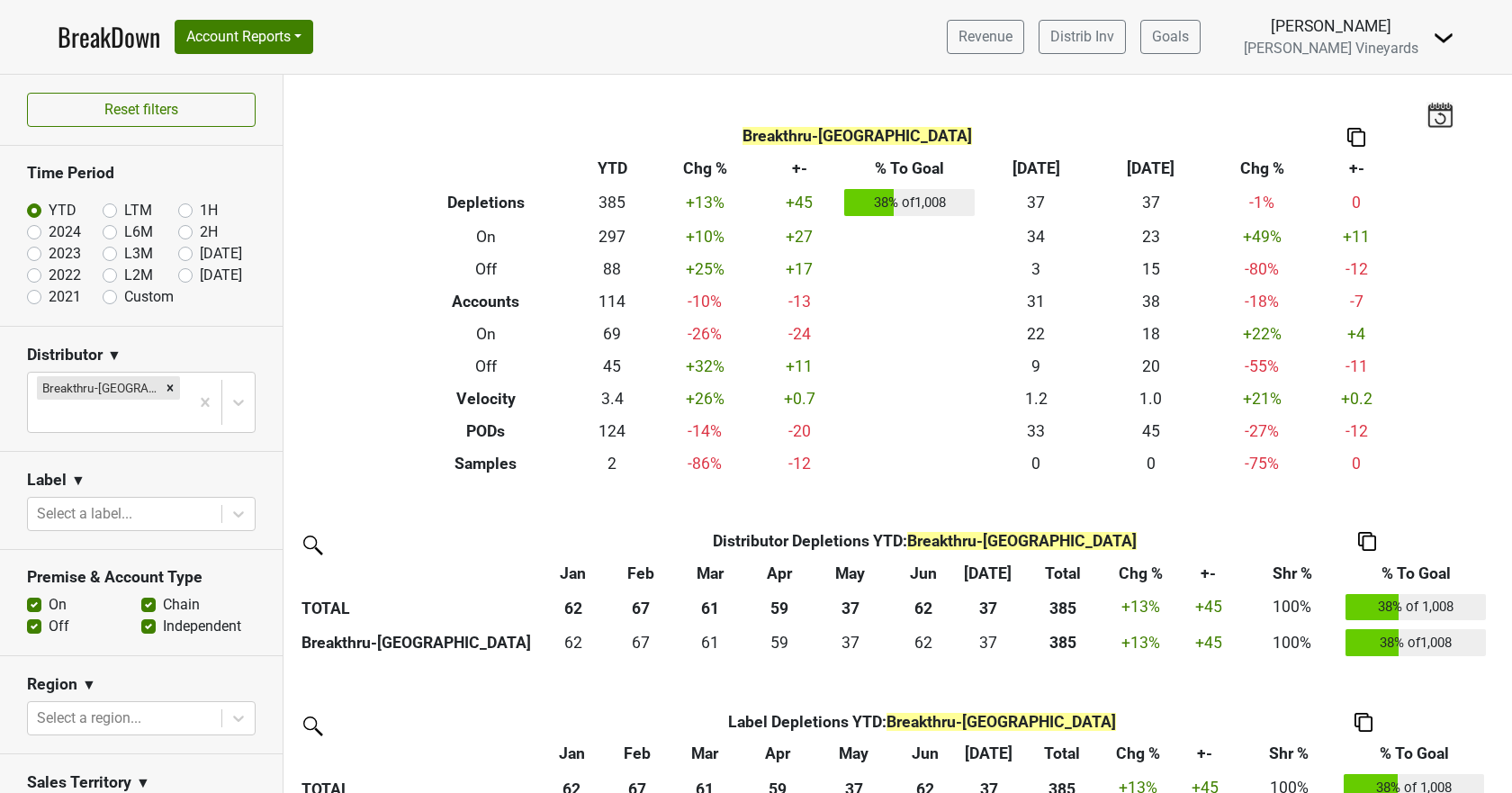
click at [1429, 117] on img at bounding box center [1440, 115] width 27 height 25
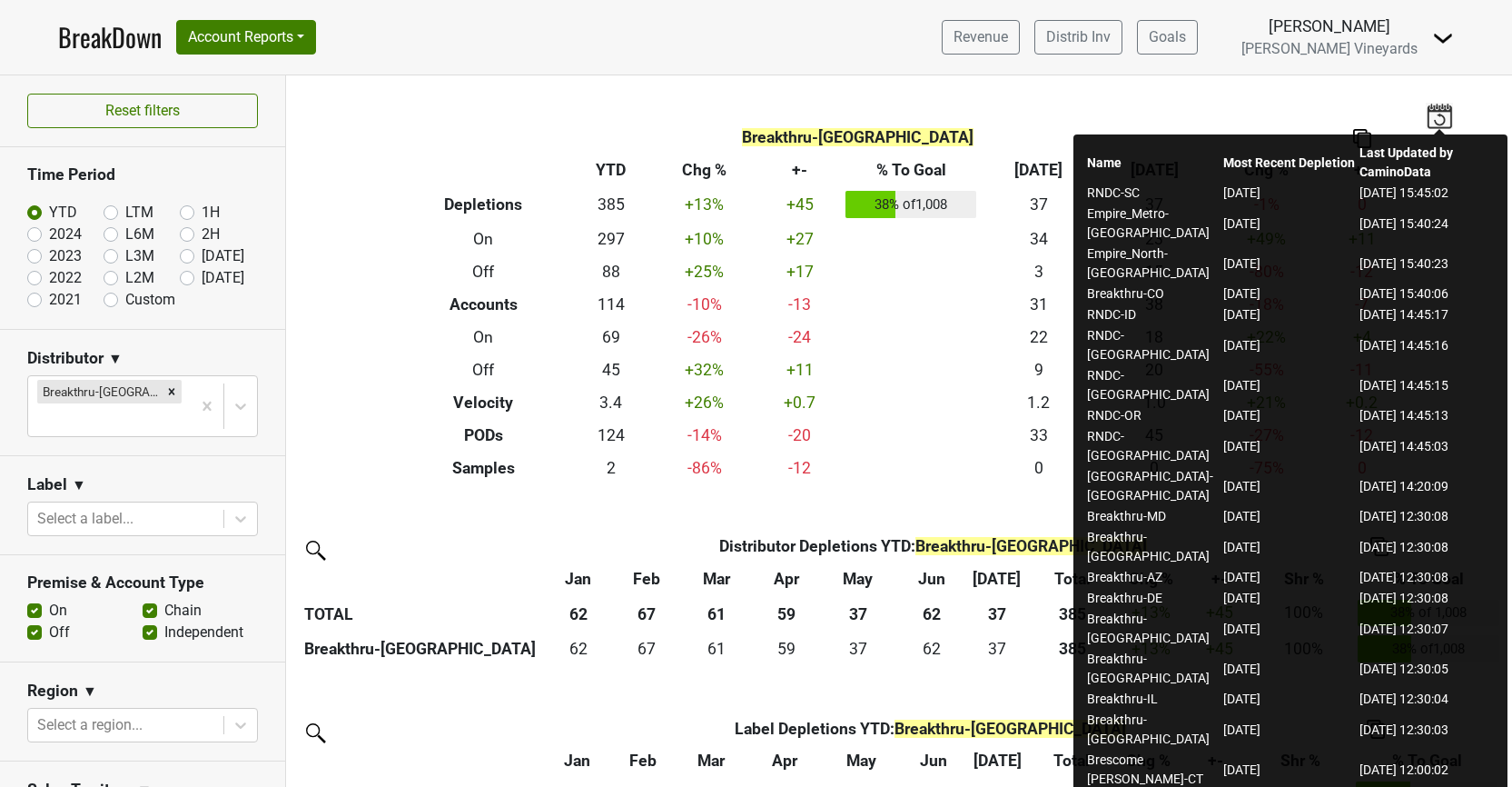
click at [1458, 110] on div "Filters Breakthru-FL Breakdown Type YTD Chg % +- % To Goal [DATE] ‘[DATE] Chg %…" at bounding box center [898, 431] width 1226 height 712
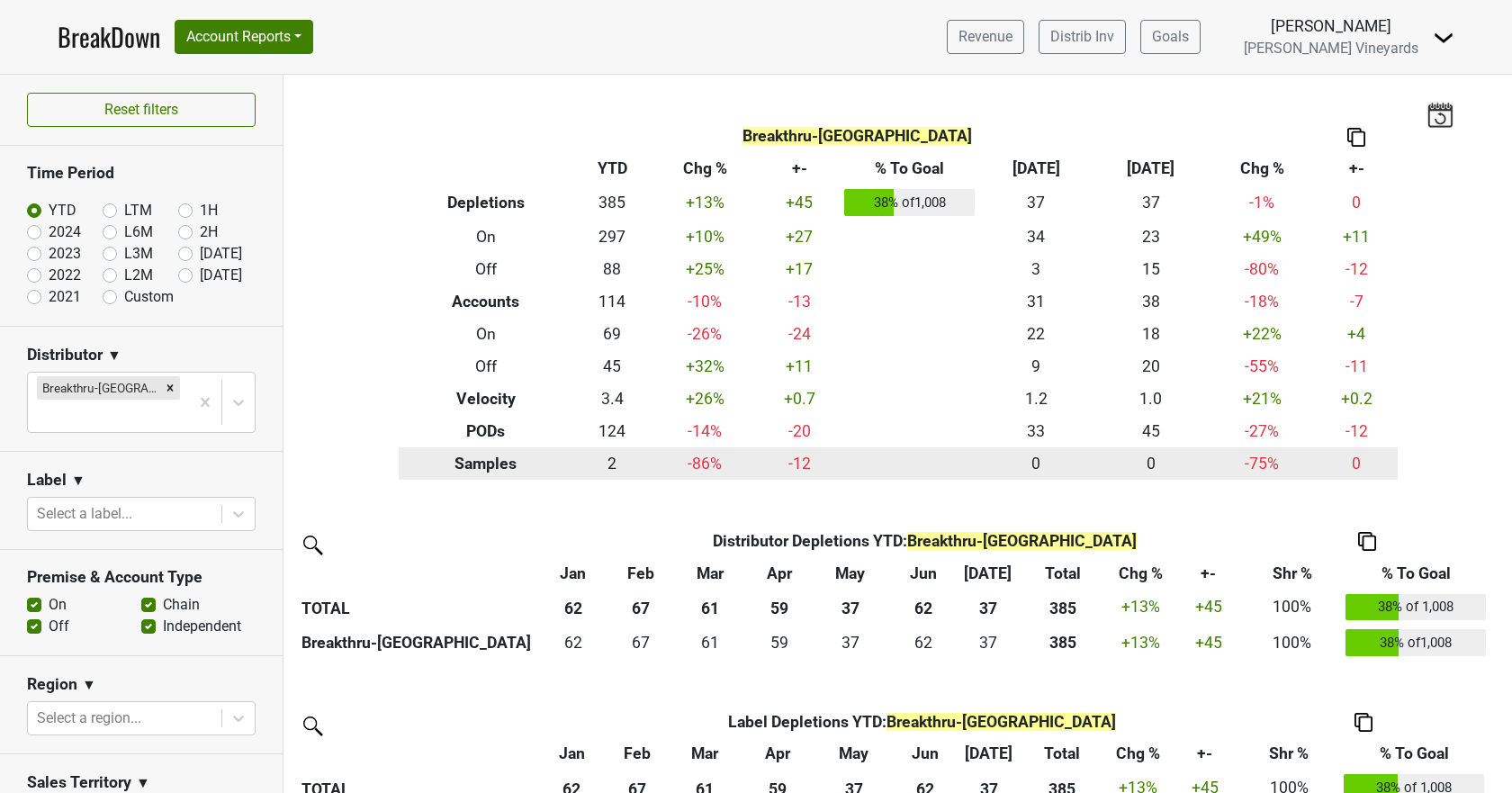
scroll to position [198, 0]
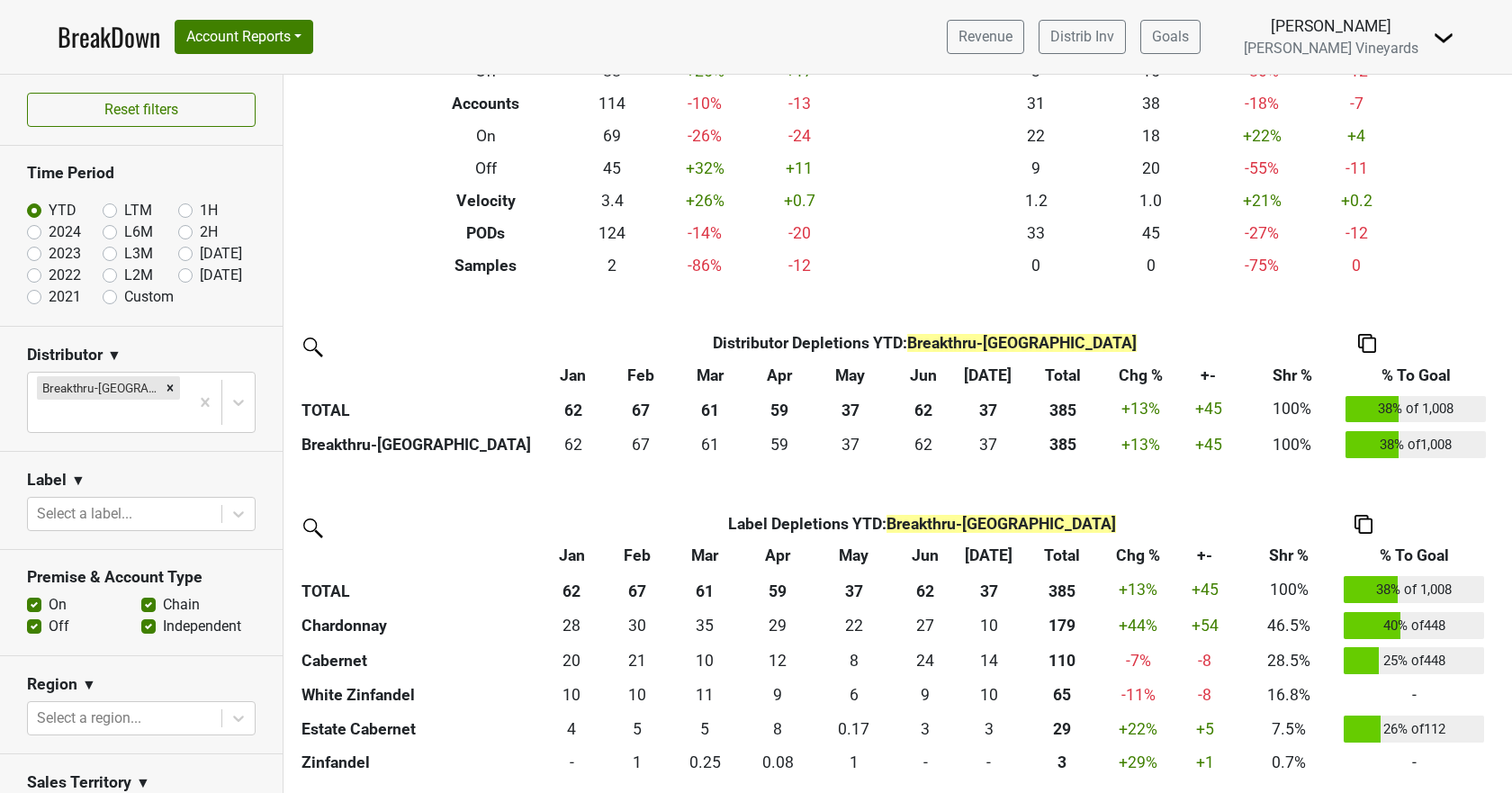
click at [1371, 343] on img at bounding box center [1367, 343] width 18 height 19
click at [1362, 268] on div "Copy as Image" at bounding box center [1366, 259] width 92 height 26
click at [1371, 521] on img at bounding box center [1363, 523] width 18 height 19
click at [1365, 449] on div "Copy as Image" at bounding box center [1363, 439] width 92 height 26
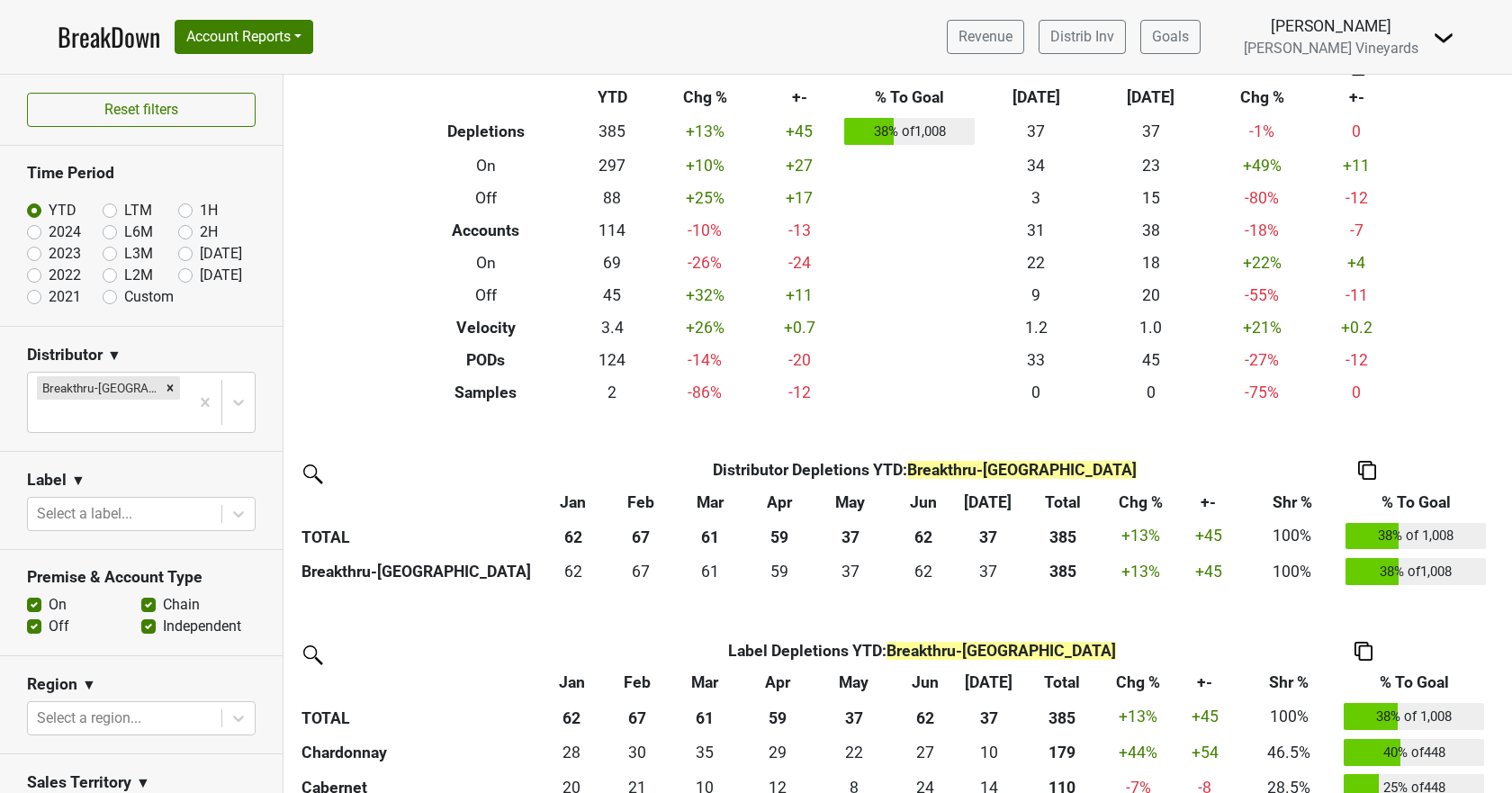
scroll to position [0, 0]
